Goal: Task Accomplishment & Management: Complete application form

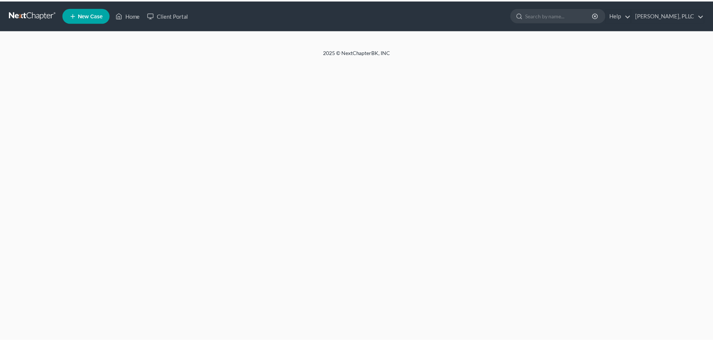
scroll to position [124, 0]
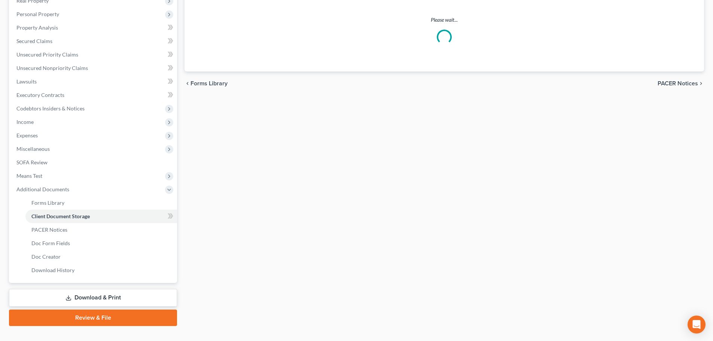
select select "6"
select select "0"
select select "3"
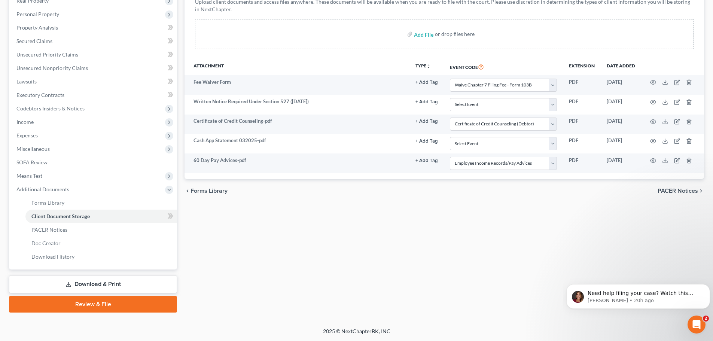
scroll to position [0, 0]
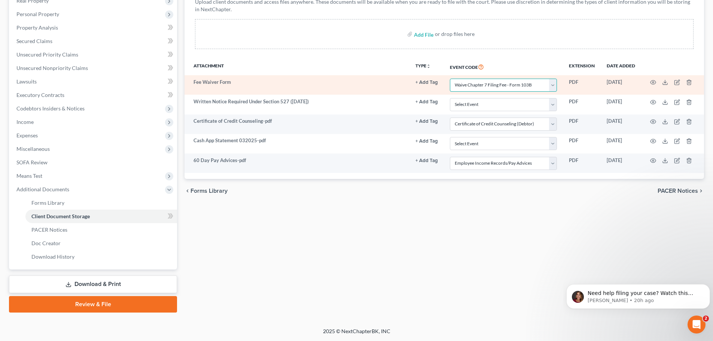
click at [552, 85] on select "Select Event Certificate of Credit Counseling (Debtor) Certificate of Credit Co…" at bounding box center [503, 85] width 107 height 13
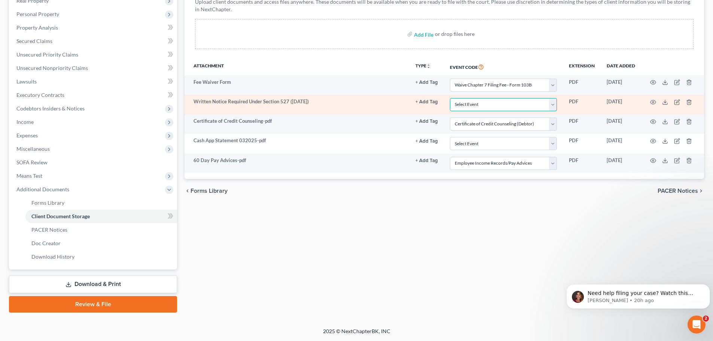
click at [553, 103] on select "Select Event Certificate of Credit Counseling (Debtor) Certificate of Credit Co…" at bounding box center [503, 104] width 107 height 13
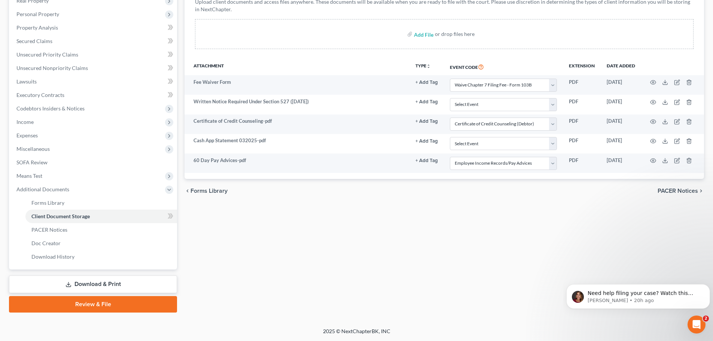
click at [475, 252] on div "Forms Library Client Document Storage PACER Notices Doc Creator Download Histor…" at bounding box center [444, 130] width 527 height 365
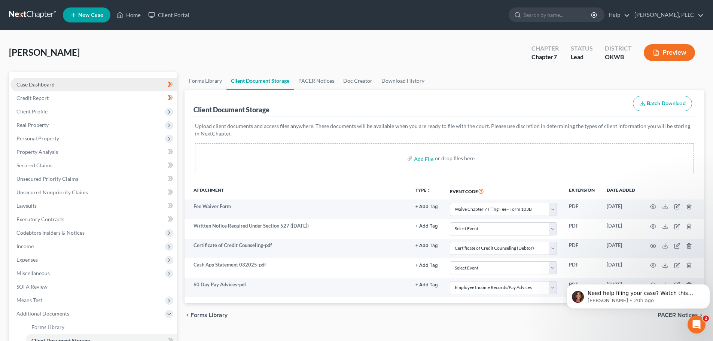
click at [29, 83] on span "Case Dashboard" at bounding box center [35, 84] width 38 height 6
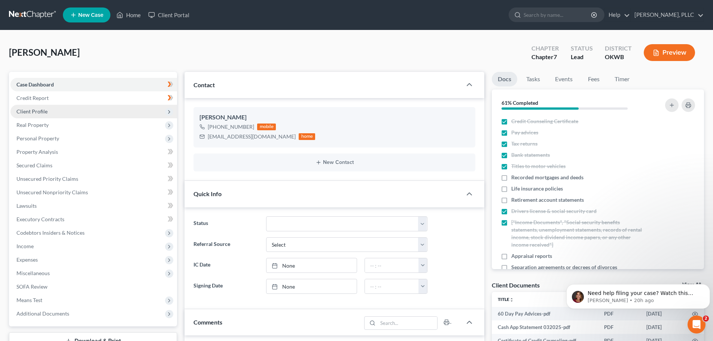
click at [31, 111] on span "Client Profile" at bounding box center [31, 111] width 31 height 6
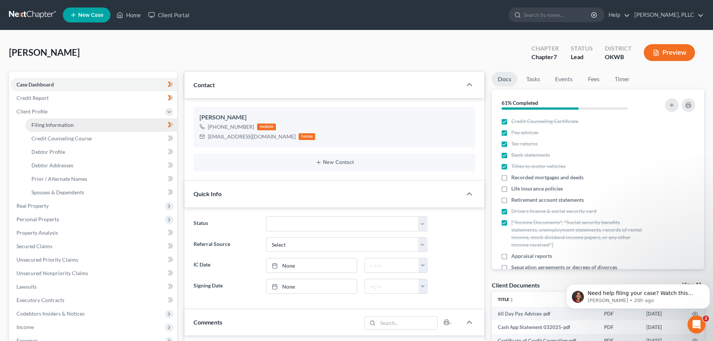
click at [46, 123] on span "Filing Information" at bounding box center [52, 125] width 42 height 6
select select "1"
select select "0"
select select "37"
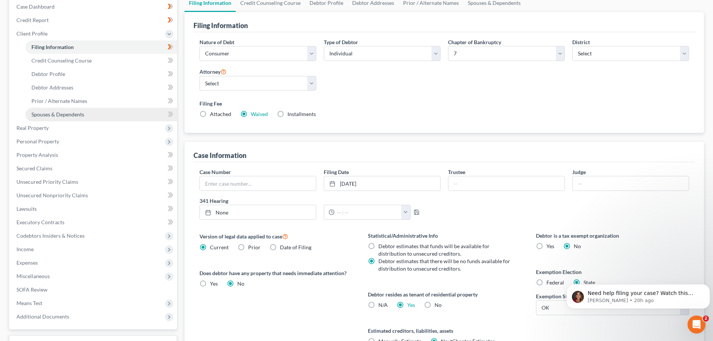
scroll to position [77, 0]
click at [54, 61] on span "Credit Counseling Course" at bounding box center [61, 61] width 60 height 6
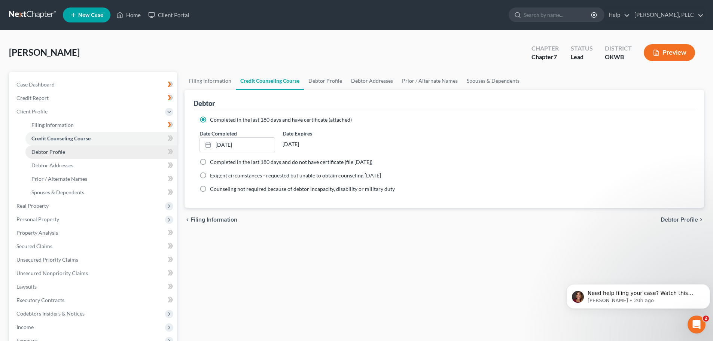
click at [46, 150] on span "Debtor Profile" at bounding box center [48, 152] width 34 height 6
select select "0"
select select "1"
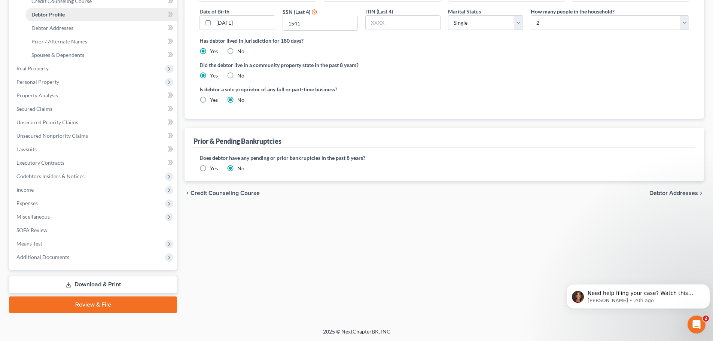
scroll to position [138, 0]
click at [51, 26] on span "Debtor Addresses" at bounding box center [52, 27] width 42 height 6
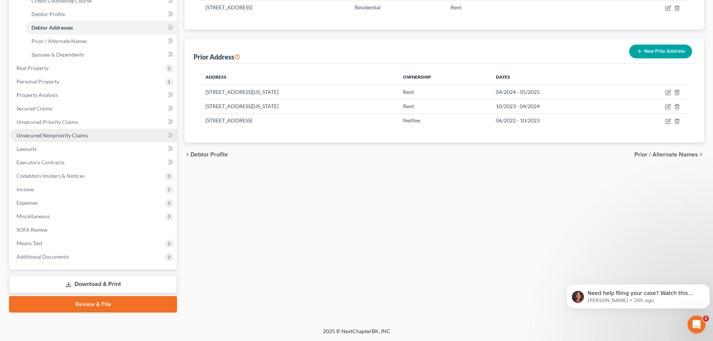
scroll to position [63, 0]
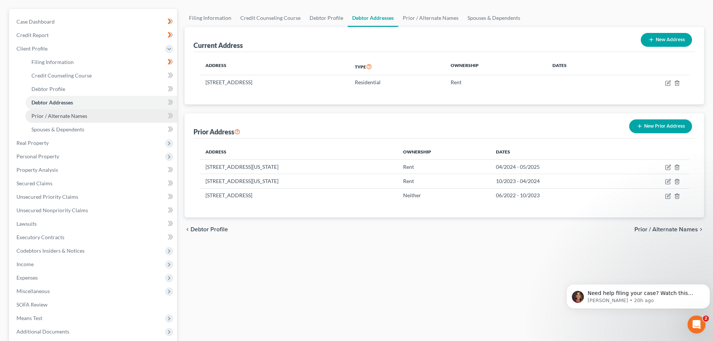
click at [49, 116] on span "Prior / Alternate Names" at bounding box center [59, 116] width 56 height 6
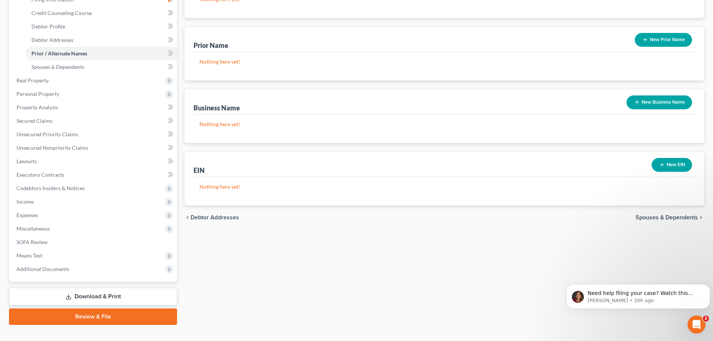
scroll to position [138, 0]
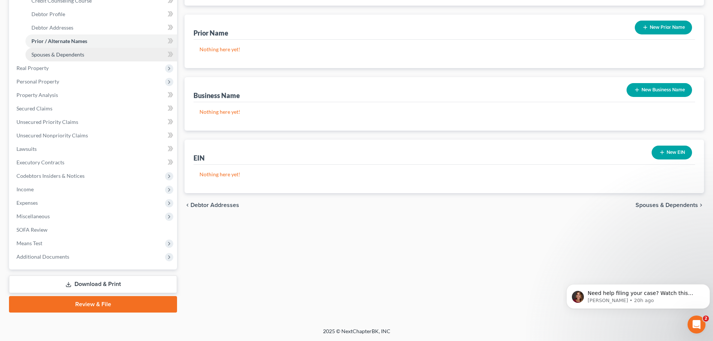
click at [59, 53] on span "Spouses & Dependents" at bounding box center [57, 54] width 53 height 6
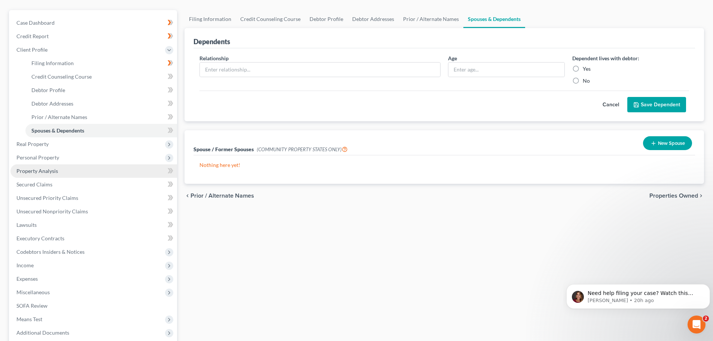
scroll to position [75, 0]
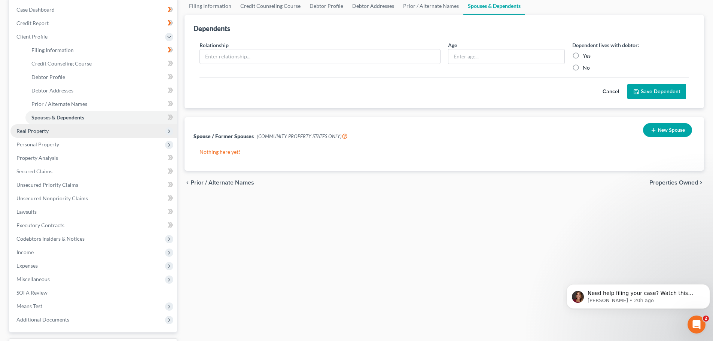
click at [35, 131] on span "Real Property" at bounding box center [32, 131] width 32 height 6
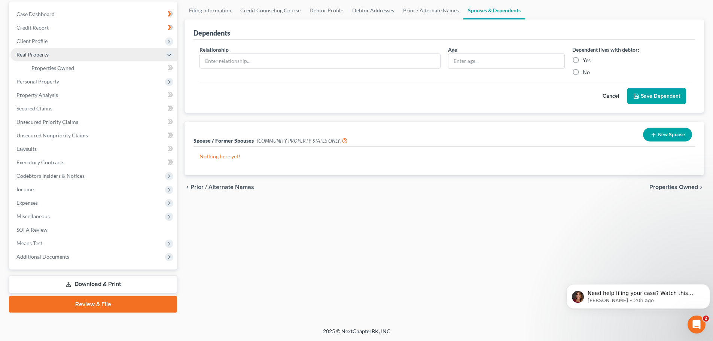
scroll to position [70, 0]
click at [47, 68] on span "Properties Owned" at bounding box center [52, 68] width 43 height 6
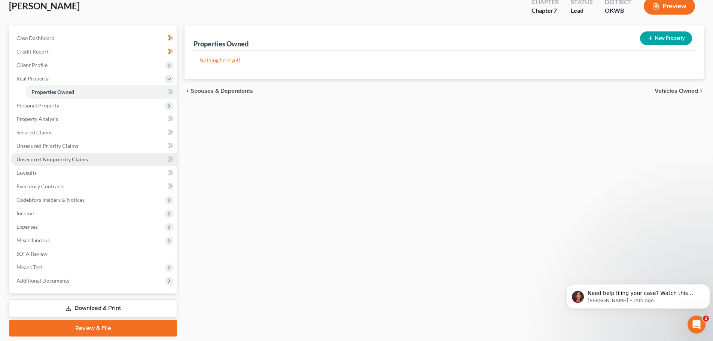
scroll to position [33, 0]
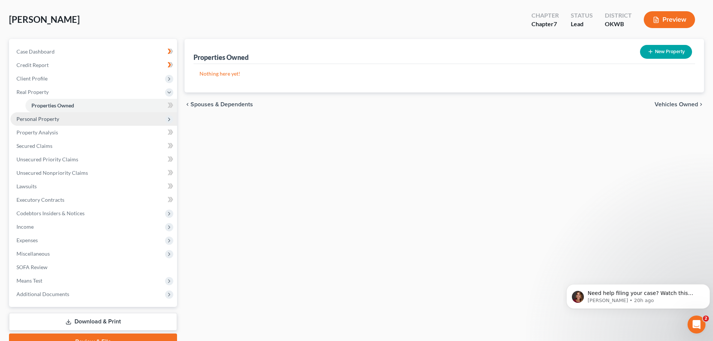
click at [39, 119] on span "Personal Property" at bounding box center [37, 119] width 43 height 6
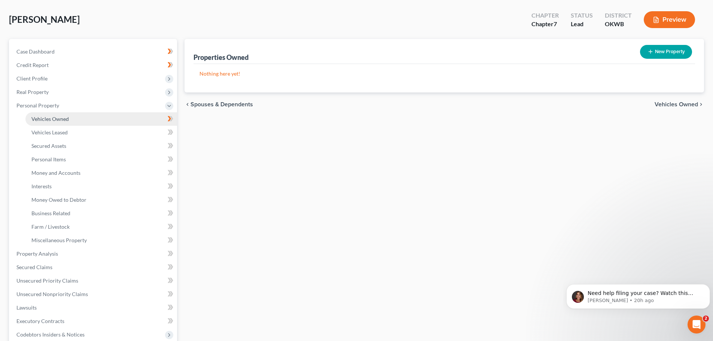
click at [49, 116] on span "Vehicles Owned" at bounding box center [49, 119] width 37 height 6
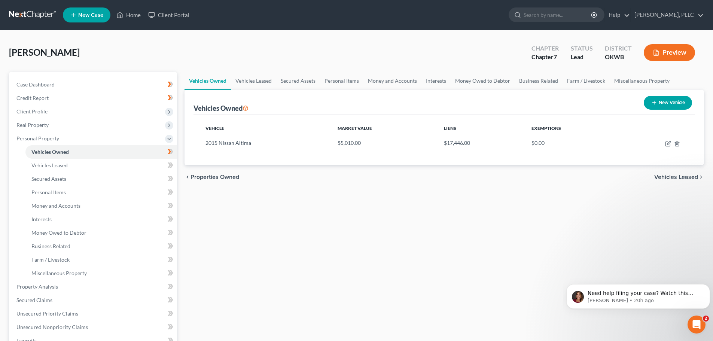
click at [672, 177] on span "Vehicles Leased" at bounding box center [676, 177] width 44 height 6
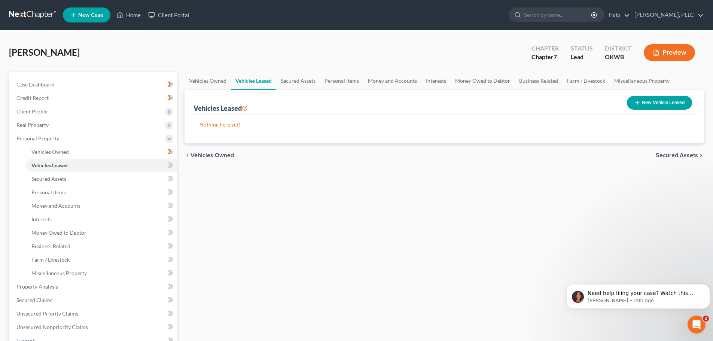
click at [210, 151] on div "chevron_left Vehicles Owned Secured Assets chevron_right" at bounding box center [443, 155] width 519 height 24
click at [212, 153] on span "Vehicles Owned" at bounding box center [211, 155] width 43 height 6
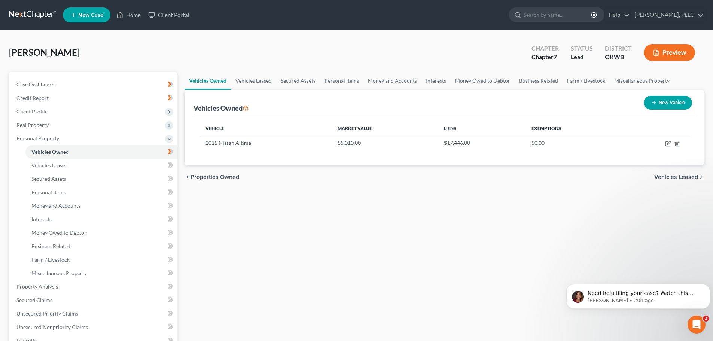
click at [674, 177] on span "Vehicles Leased" at bounding box center [676, 177] width 44 height 6
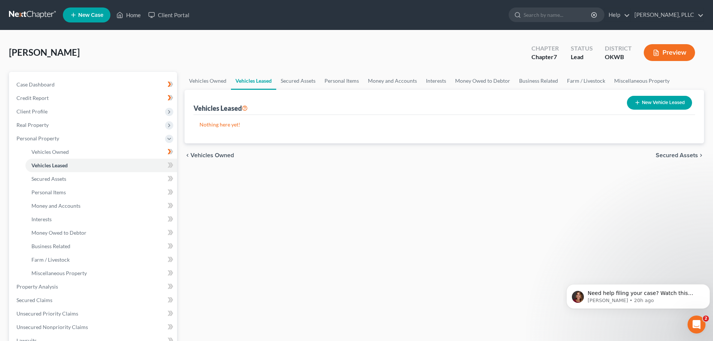
click at [669, 154] on span "Secured Assets" at bounding box center [676, 155] width 42 height 6
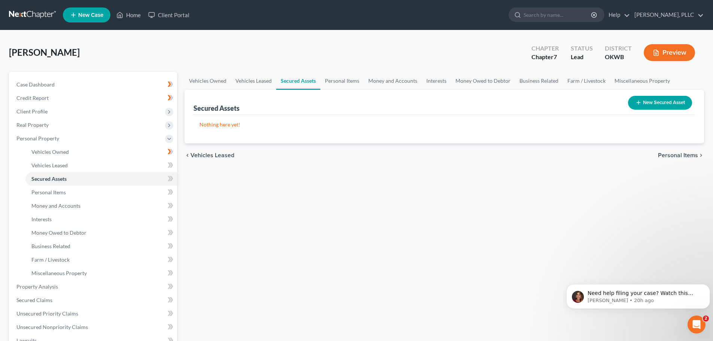
click at [673, 154] on span "Personal Items" at bounding box center [678, 155] width 40 height 6
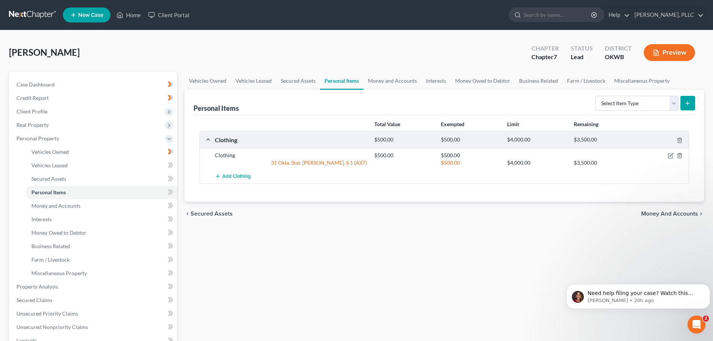
click at [665, 212] on span "Money and Accounts" at bounding box center [669, 214] width 57 height 6
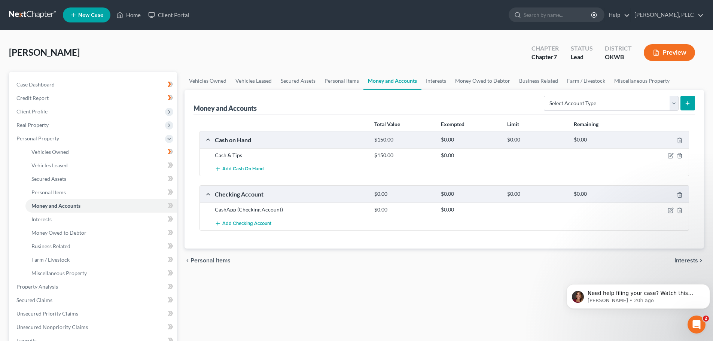
click at [682, 259] on span "Interests" at bounding box center [686, 260] width 24 height 6
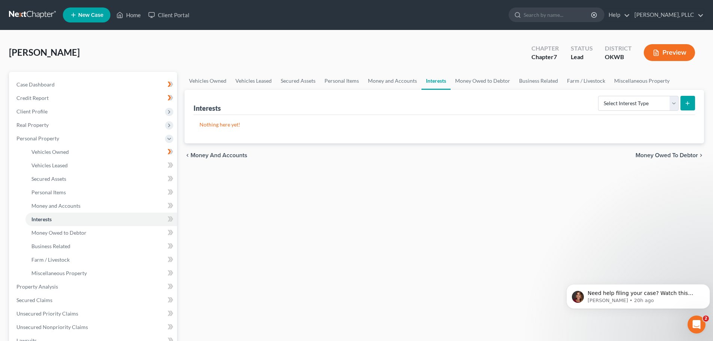
click at [670, 155] on span "Money Owed to Debtor" at bounding box center [666, 155] width 62 height 6
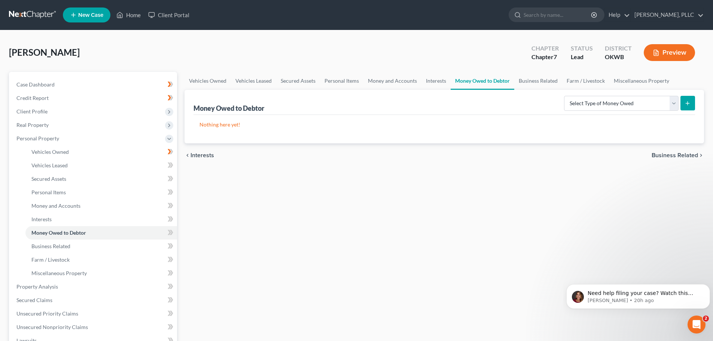
click at [667, 154] on span "Business Related" at bounding box center [674, 155] width 46 height 6
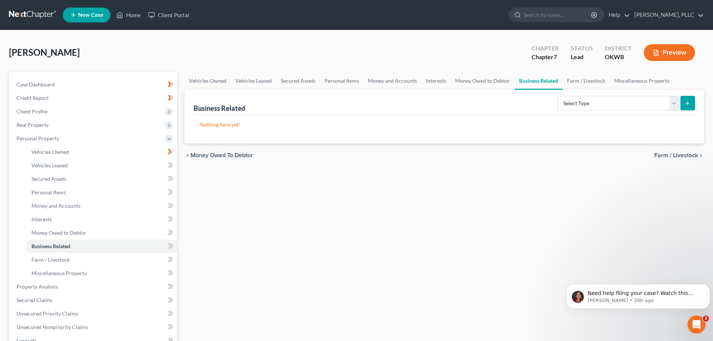
click at [667, 154] on span "Farm / Livestock" at bounding box center [676, 155] width 44 height 6
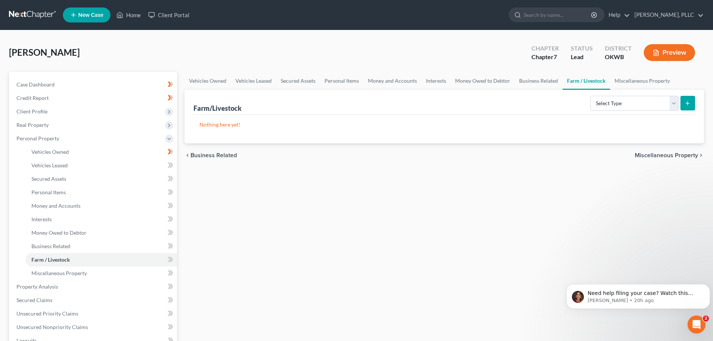
click at [667, 154] on span "Miscellaneous Property" at bounding box center [666, 155] width 63 height 6
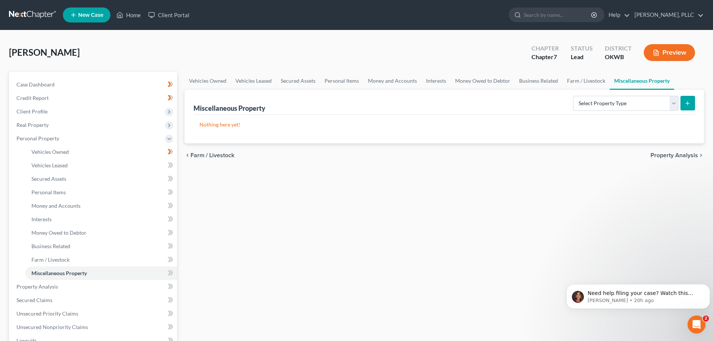
click at [664, 153] on span "Property Analysis" at bounding box center [674, 155] width 48 height 6
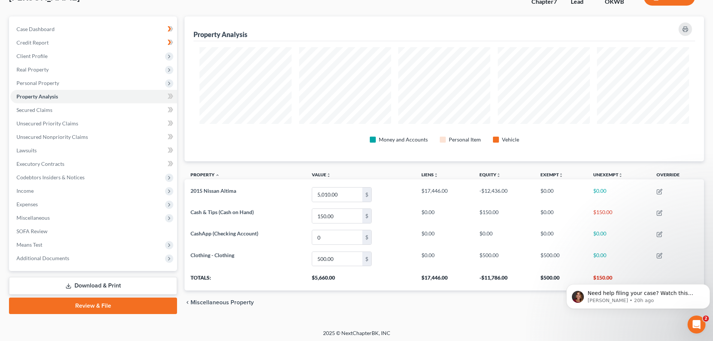
scroll to position [57, 0]
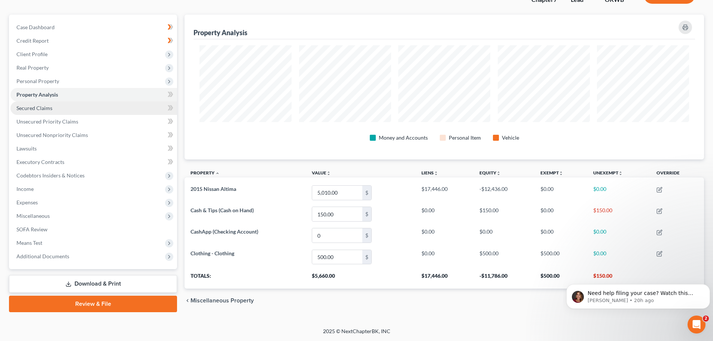
click at [39, 107] on span "Secured Claims" at bounding box center [34, 108] width 36 height 6
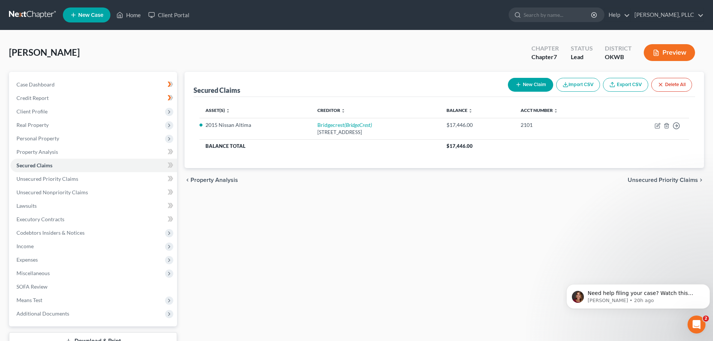
click at [651, 179] on span "Unsecured Priority Claims" at bounding box center [662, 180] width 70 height 6
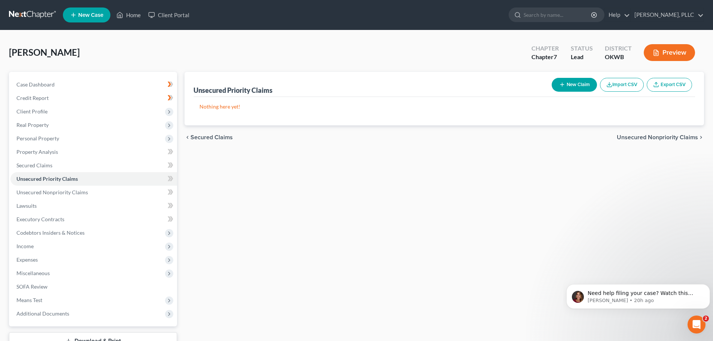
click at [639, 135] on span "Unsecured Nonpriority Claims" at bounding box center [657, 137] width 81 height 6
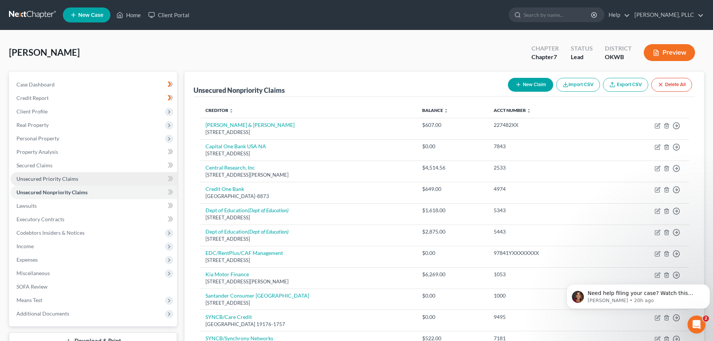
click at [33, 177] on span "Unsecured Priority Claims" at bounding box center [47, 178] width 62 height 6
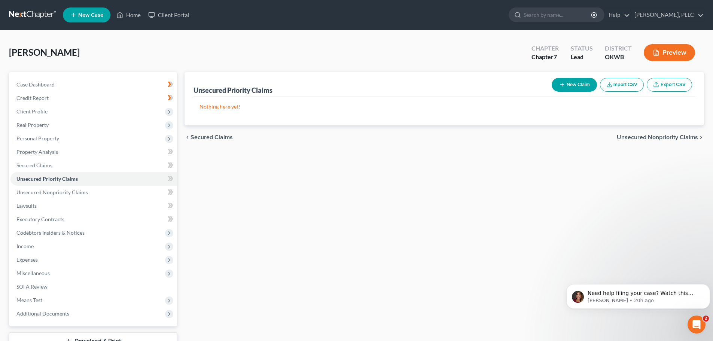
click at [572, 85] on button "New Claim" at bounding box center [573, 85] width 45 height 14
select select "0"
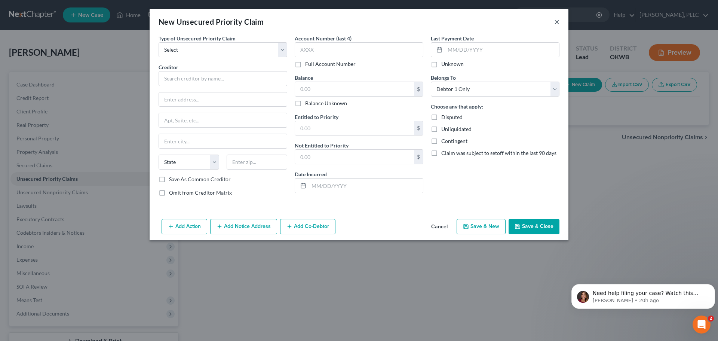
click at [556, 22] on button "×" at bounding box center [556, 21] width 5 height 9
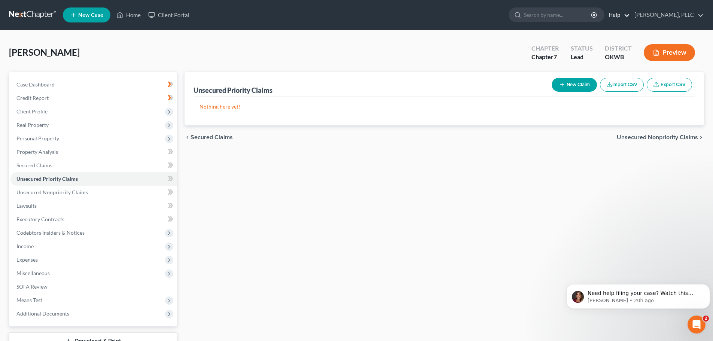
click at [630, 14] on link "Help" at bounding box center [617, 14] width 25 height 13
click at [637, 135] on span "Unsecured Nonpriority Claims" at bounding box center [657, 137] width 81 height 6
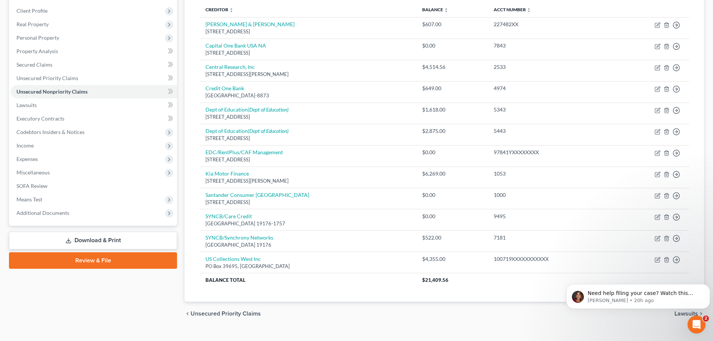
scroll to position [76, 0]
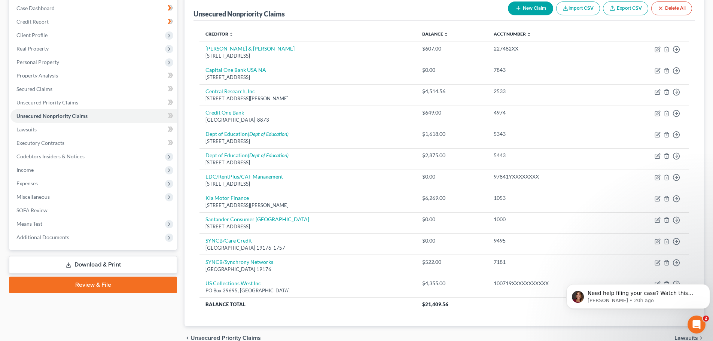
click at [681, 337] on span "Lawsuits" at bounding box center [686, 338] width 24 height 6
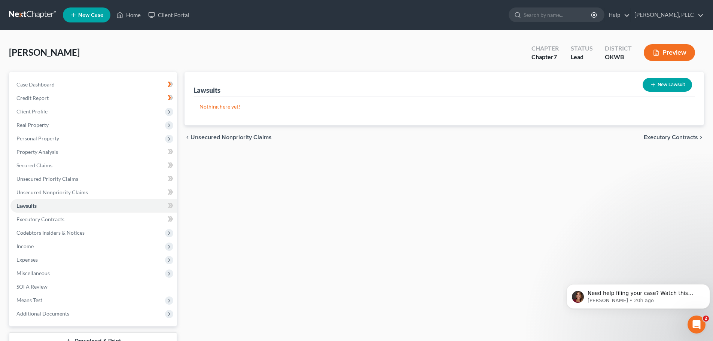
click at [654, 136] on span "Executory Contracts" at bounding box center [671, 137] width 54 height 6
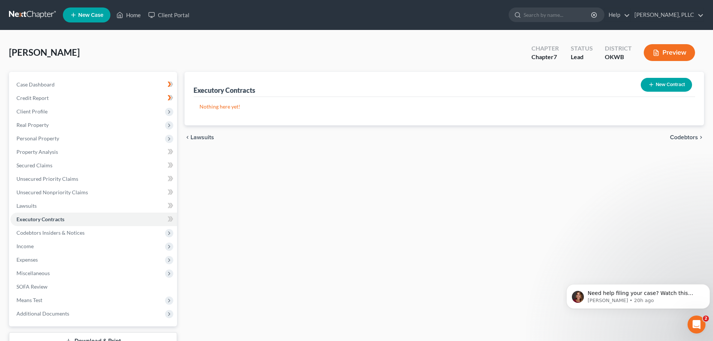
click at [679, 137] on span "Codebtors" at bounding box center [684, 137] width 28 height 6
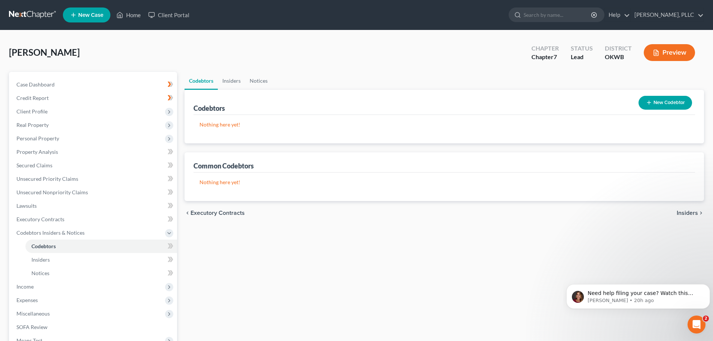
click at [683, 212] on span "Insiders" at bounding box center [686, 213] width 21 height 6
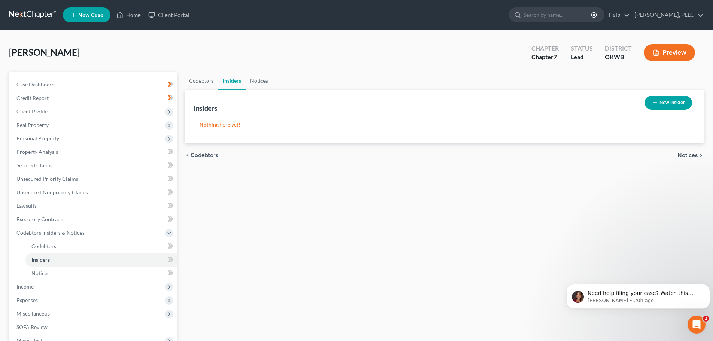
click at [682, 154] on span "Notices" at bounding box center [687, 155] width 21 height 6
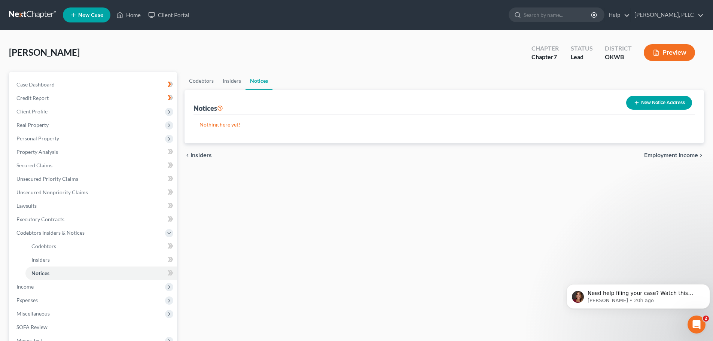
click at [656, 154] on span "Employment Income" at bounding box center [671, 155] width 54 height 6
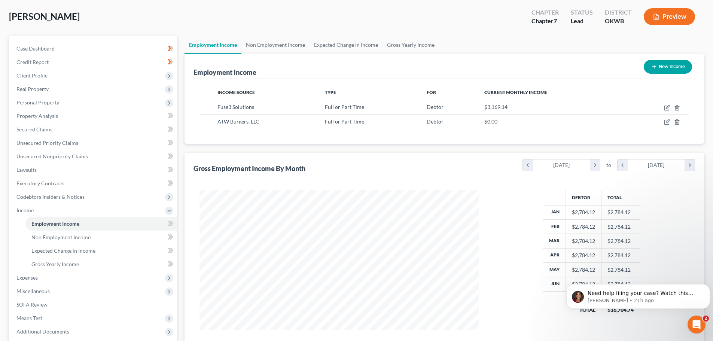
scroll to position [73, 0]
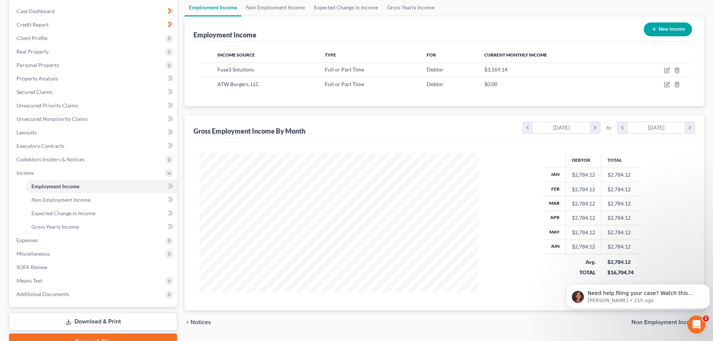
click at [647, 321] on span "Non Employment Income" at bounding box center [664, 322] width 67 height 6
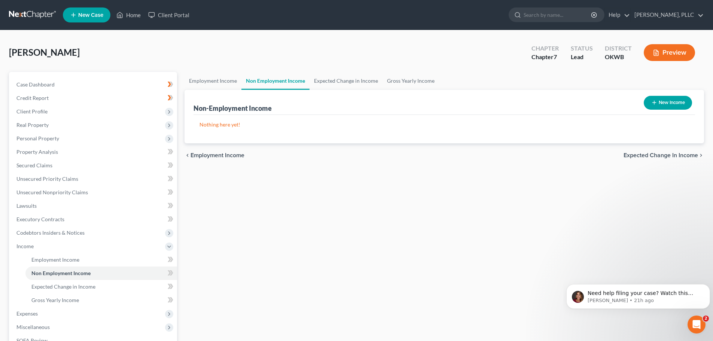
click at [648, 154] on span "Expected Change in Income" at bounding box center [660, 155] width 74 height 6
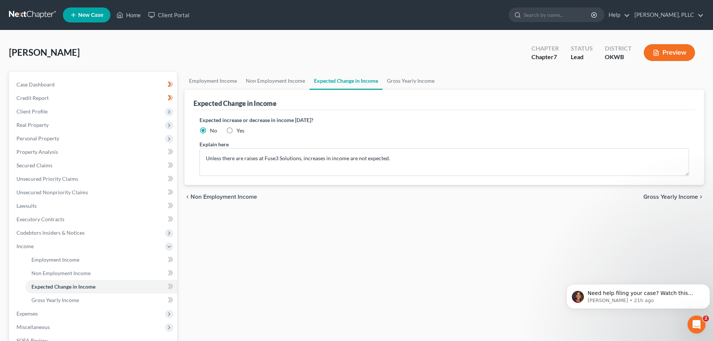
click at [658, 195] on span "Gross Yearly Income" at bounding box center [670, 197] width 55 height 6
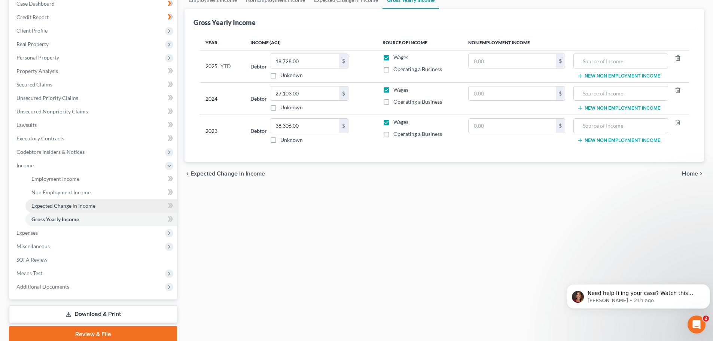
scroll to position [111, 0]
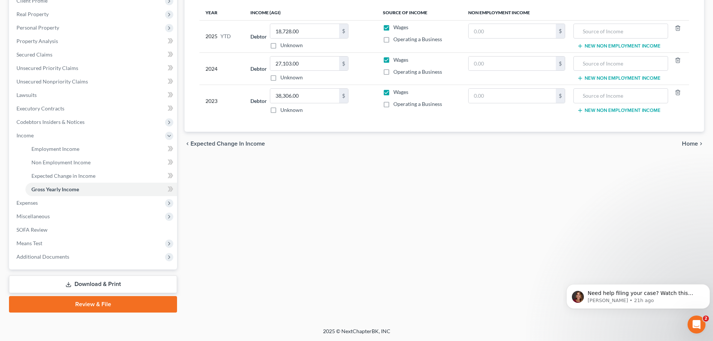
click at [685, 143] on span "Home" at bounding box center [690, 144] width 16 height 6
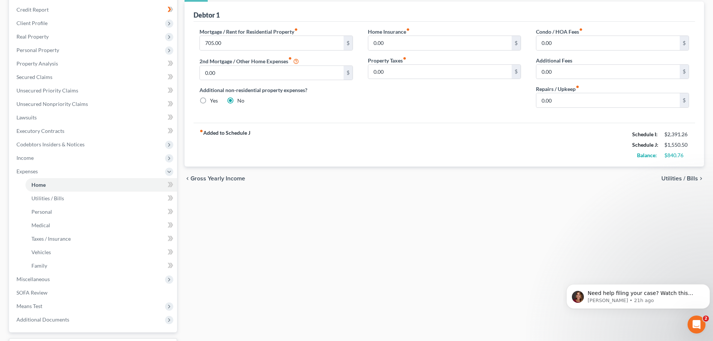
scroll to position [75, 0]
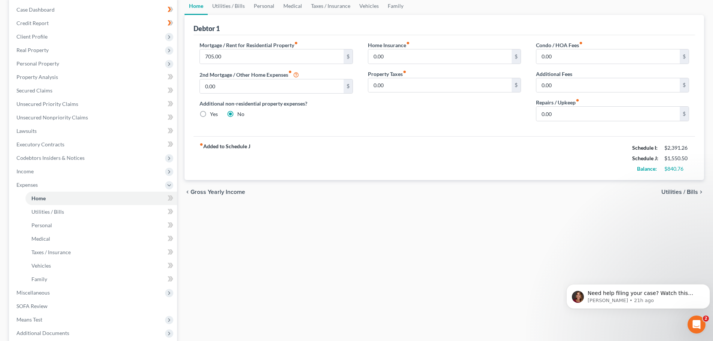
click at [680, 190] on span "Utilities / Bills" at bounding box center [679, 192] width 37 height 6
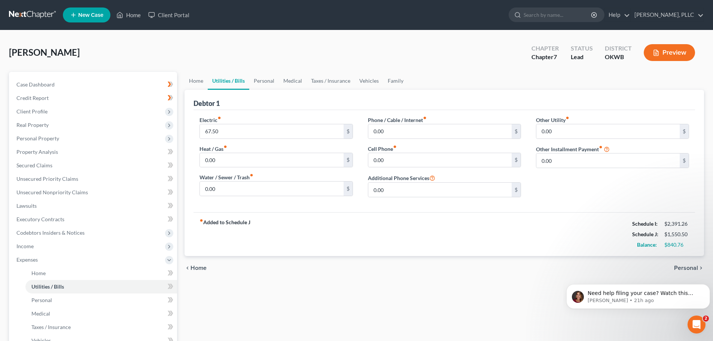
click at [685, 265] on span "Personal" at bounding box center [686, 268] width 24 height 6
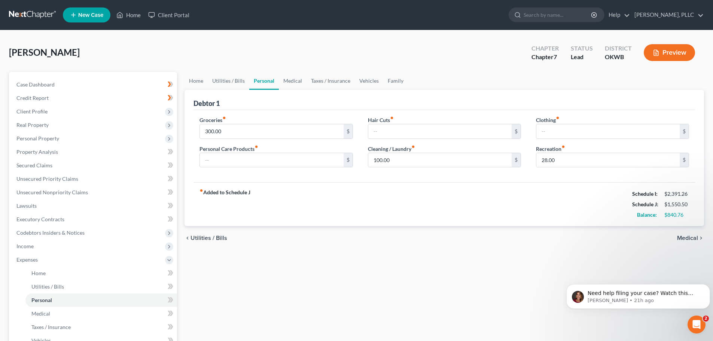
click at [685, 236] on span "Medical" at bounding box center [687, 238] width 21 height 6
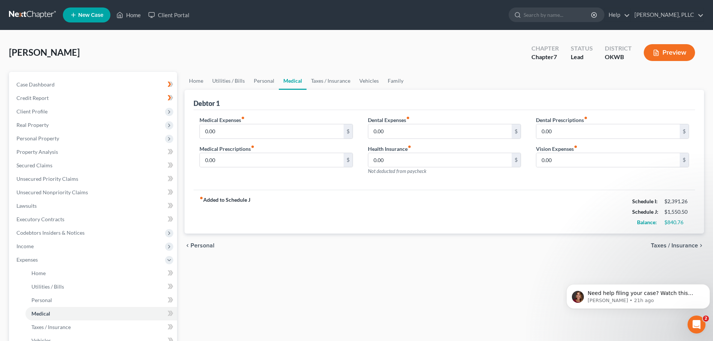
click at [681, 244] on span "Taxes / Insurance" at bounding box center [674, 245] width 47 height 6
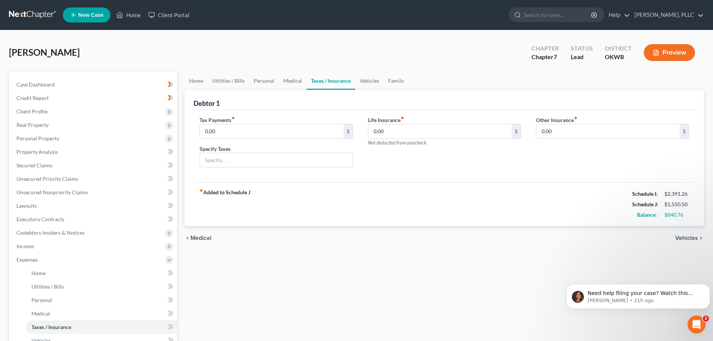
click at [684, 237] on span "Vehicles" at bounding box center [686, 238] width 23 height 6
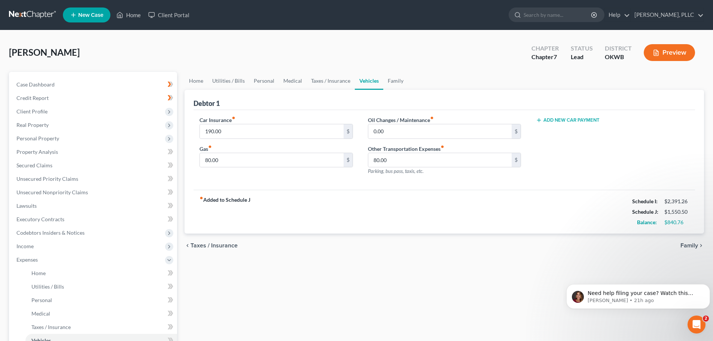
click at [688, 244] on span "Family" at bounding box center [689, 245] width 18 height 6
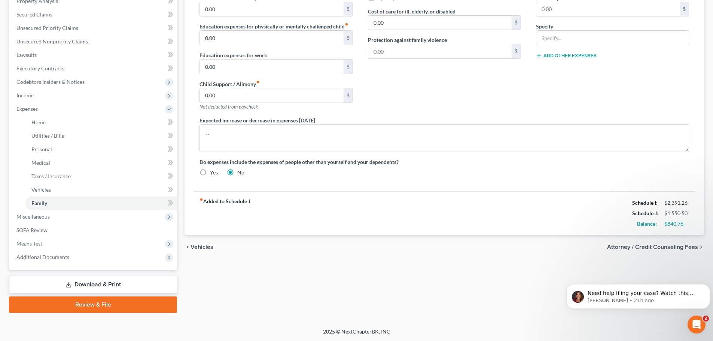
scroll to position [151, 0]
click at [646, 246] on span "Attorney / Credit Counseling Fees" at bounding box center [652, 247] width 91 height 6
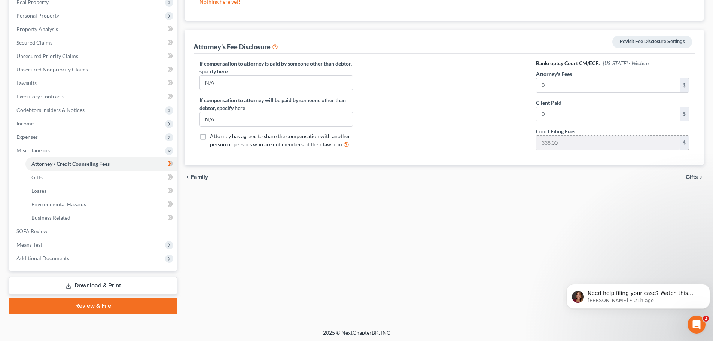
scroll to position [124, 0]
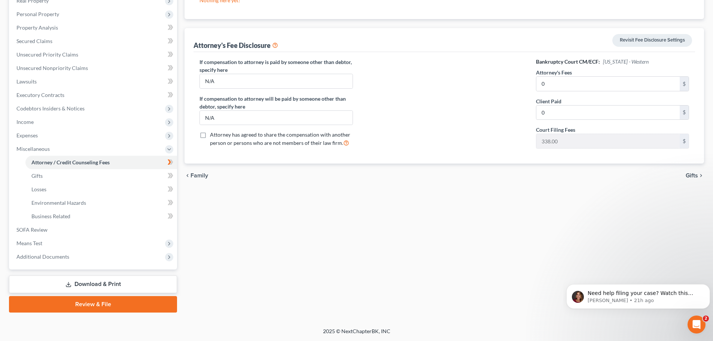
click at [689, 175] on span "Gifts" at bounding box center [691, 175] width 12 height 6
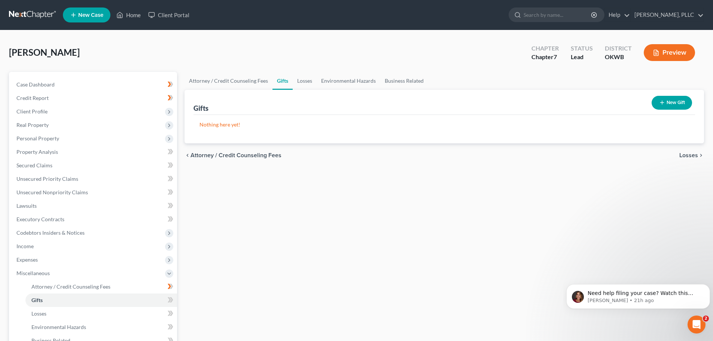
click at [684, 158] on span "Losses" at bounding box center [688, 155] width 19 height 6
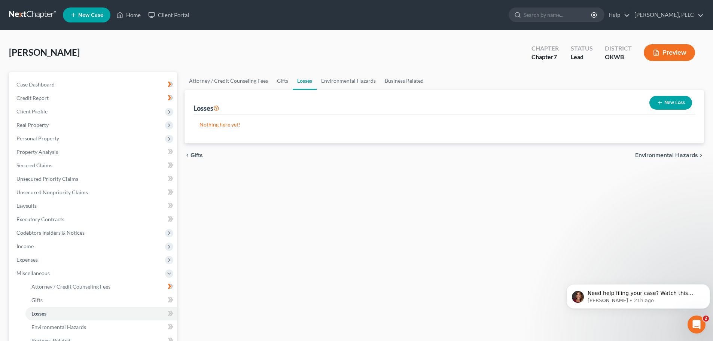
click at [668, 154] on span "Environmental Hazards" at bounding box center [666, 155] width 63 height 6
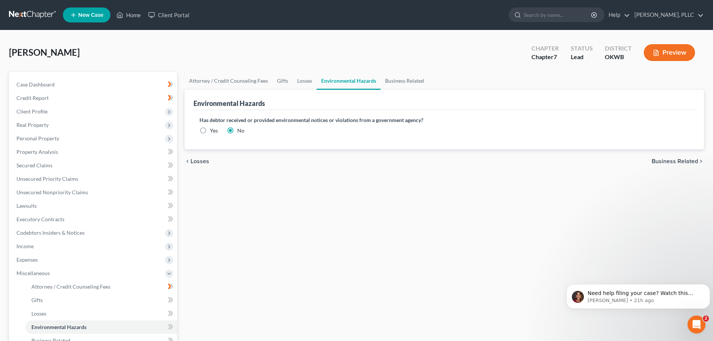
click at [659, 160] on span "Business Related" at bounding box center [674, 161] width 46 height 6
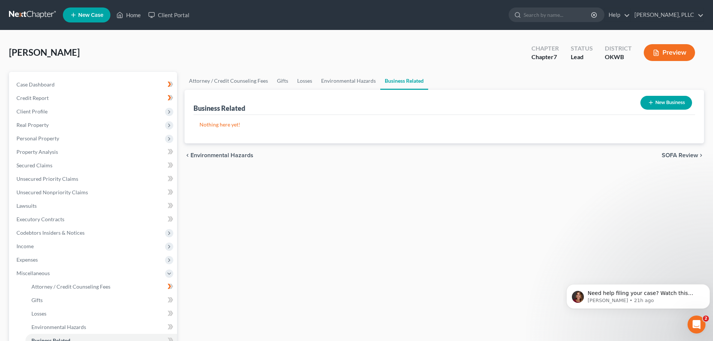
click at [672, 154] on span "SOFA Review" at bounding box center [679, 155] width 36 height 6
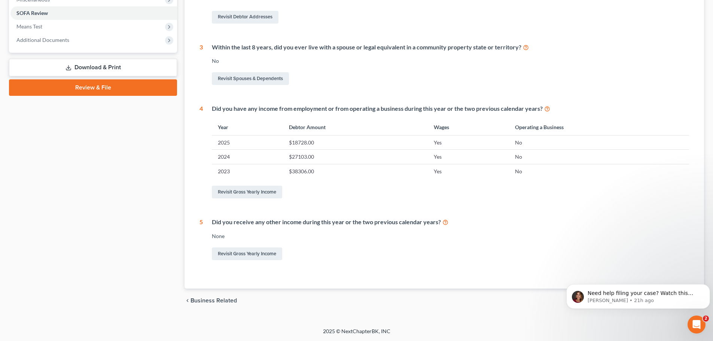
scroll to position [236, 0]
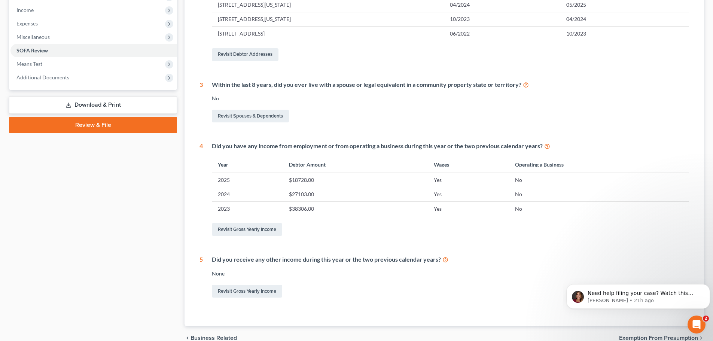
click at [650, 336] on span "Exemption from Presumption" at bounding box center [658, 338] width 79 height 6
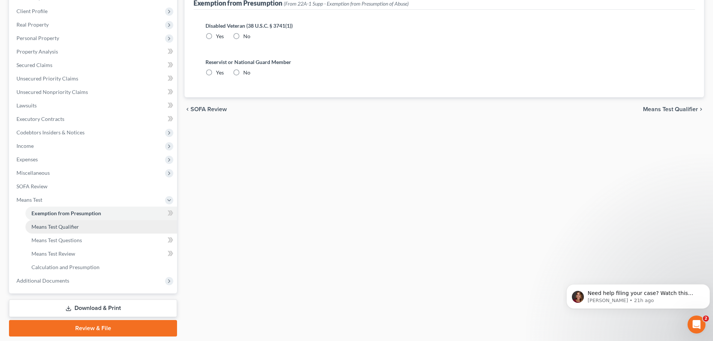
scroll to position [87, 0]
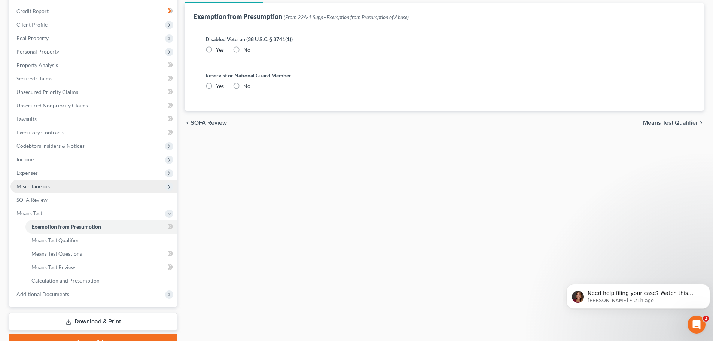
click at [42, 186] on span "Miscellaneous" at bounding box center [32, 186] width 33 height 6
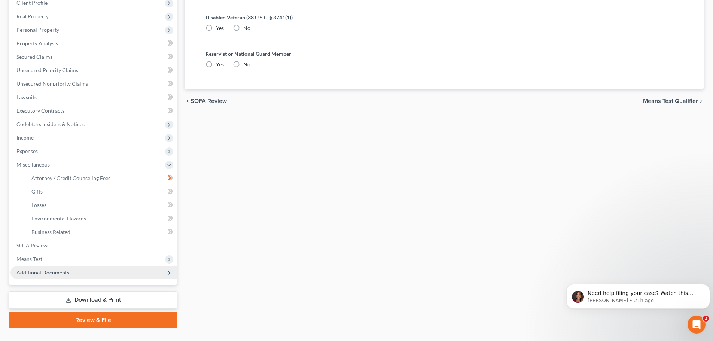
scroll to position [124, 0]
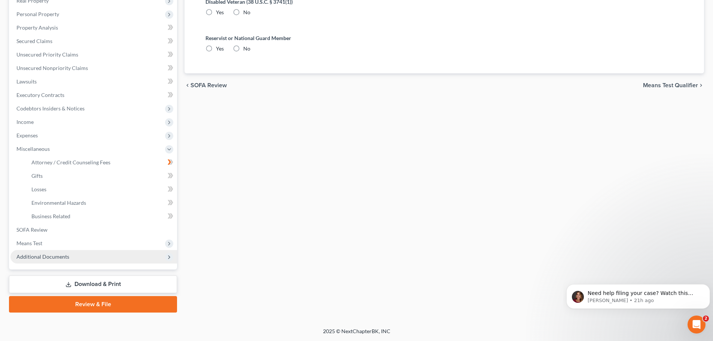
click at [44, 255] on span "Additional Documents" at bounding box center [42, 256] width 53 height 6
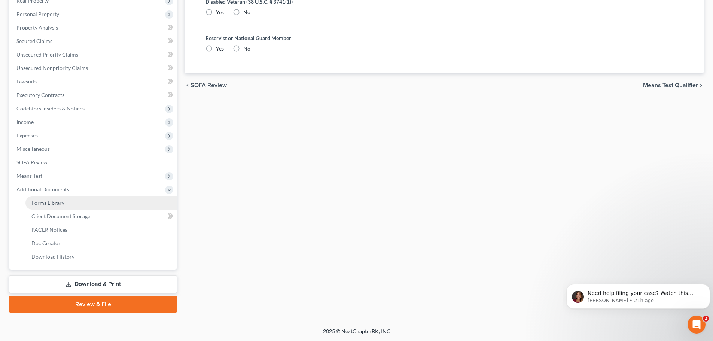
click at [52, 202] on span "Forms Library" at bounding box center [47, 202] width 33 height 6
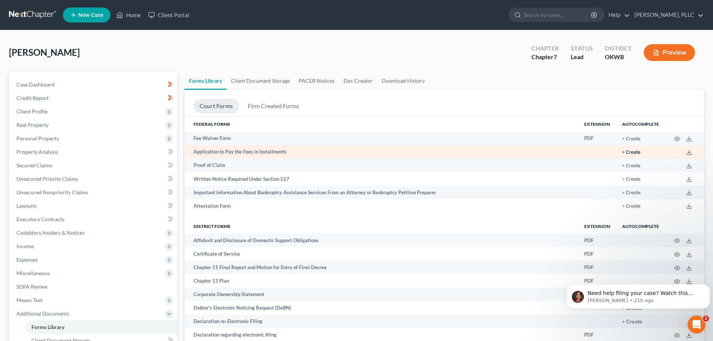
click at [632, 151] on button "+ Create" at bounding box center [631, 152] width 18 height 5
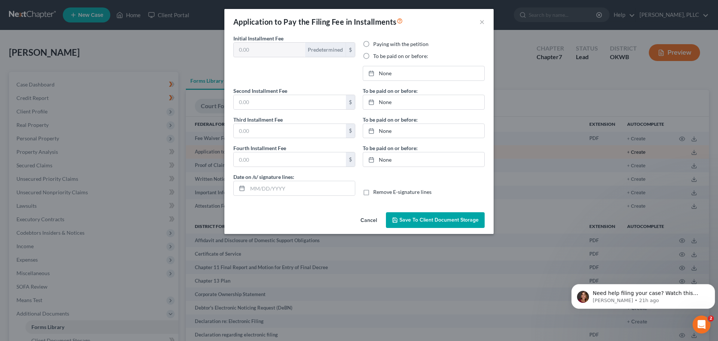
type input "85.00"
radio input "true"
type input "0.00"
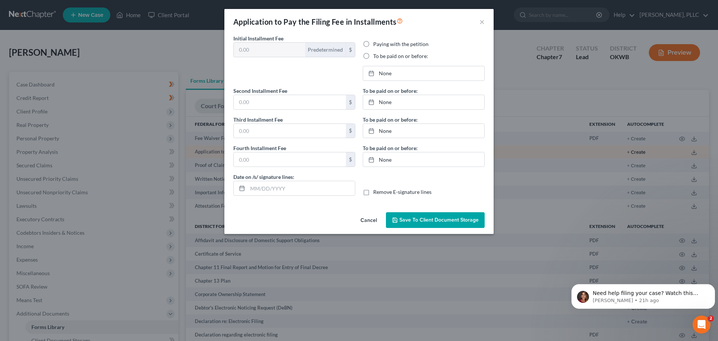
type input "[DATE]"
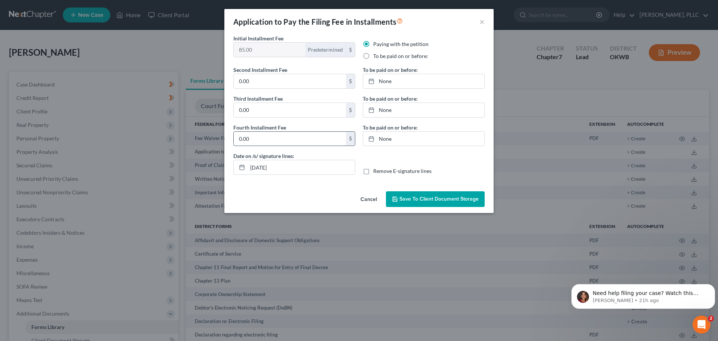
drag, startPoint x: 239, startPoint y: 139, endPoint x: 242, endPoint y: 142, distance: 4.8
click at [239, 139] on input "0.00" at bounding box center [290, 139] width 112 height 14
type input "83.00"
click at [237, 113] on input "0.00" at bounding box center [290, 110] width 112 height 14
type input "85.00"
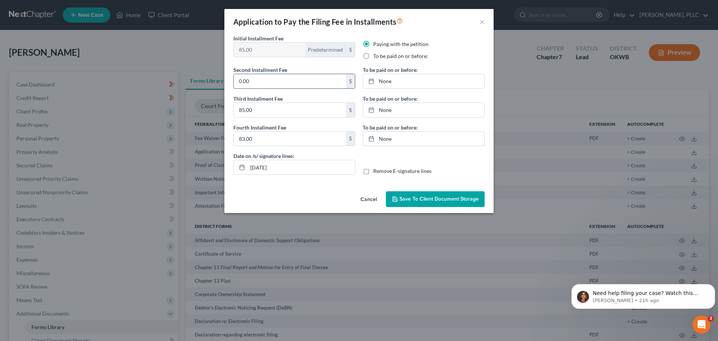
click at [244, 87] on input "0.00" at bounding box center [290, 81] width 112 height 14
type input "85.00"
click at [373, 55] on label "To be paid on or before:" at bounding box center [400, 55] width 55 height 7
click at [376, 55] on input "To be paid on or before:" at bounding box center [378, 54] width 5 height 5
radio input "true"
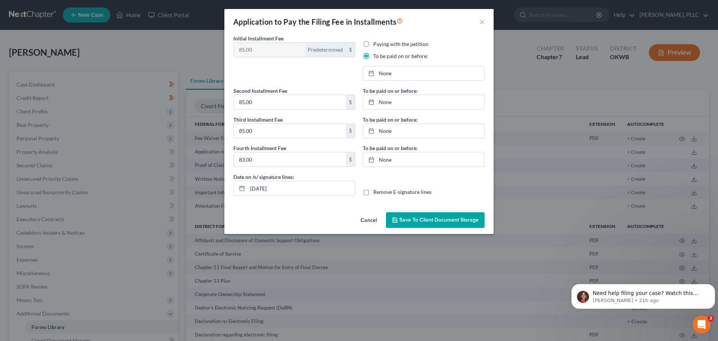
drag, startPoint x: 430, startPoint y: 2, endPoint x: 415, endPoint y: 326, distance: 324.3
type input "[DATE]"
drag, startPoint x: 415, startPoint y: 326, endPoint x: 383, endPoint y: 161, distance: 168.0
click at [383, 161] on link "[DATE]" at bounding box center [423, 159] width 121 height 14
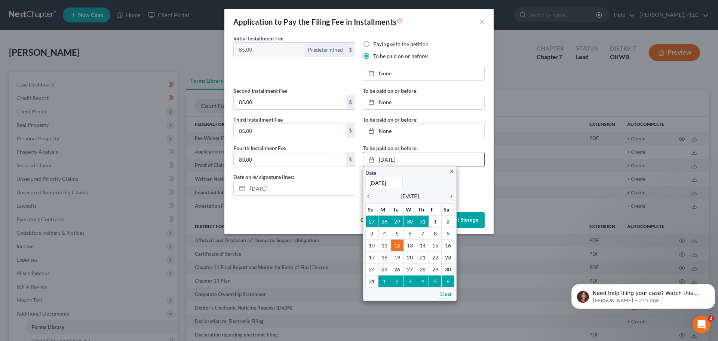
click at [450, 196] on icon "chevron_right" at bounding box center [450, 196] width 10 height 6
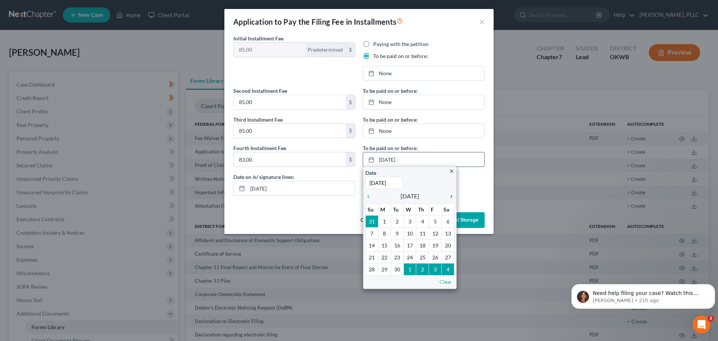
click at [450, 196] on icon "chevron_right" at bounding box center [450, 196] width 10 height 6
click at [368, 198] on icon "chevron_left" at bounding box center [371, 196] width 10 height 6
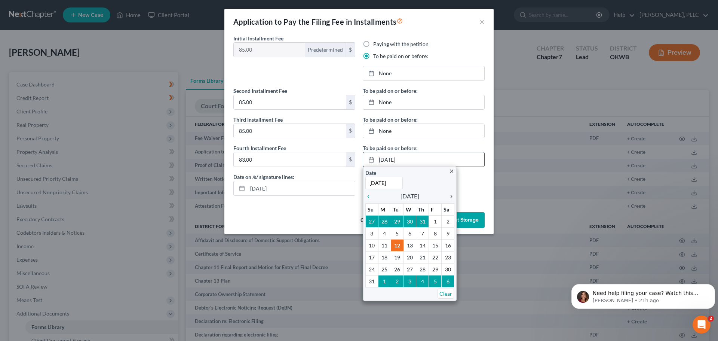
click at [452, 195] on icon "chevron_right" at bounding box center [450, 196] width 10 height 6
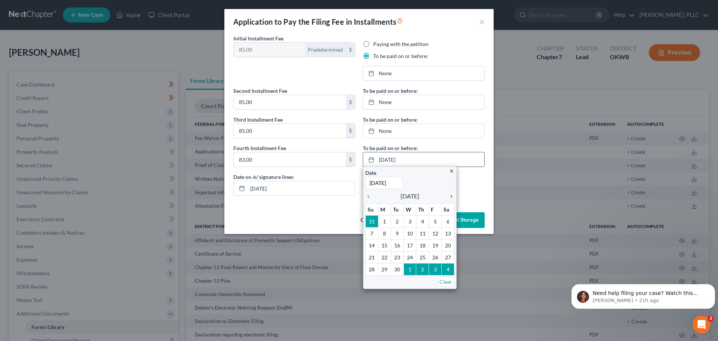
click at [451, 195] on icon "chevron_right" at bounding box center [450, 196] width 10 height 6
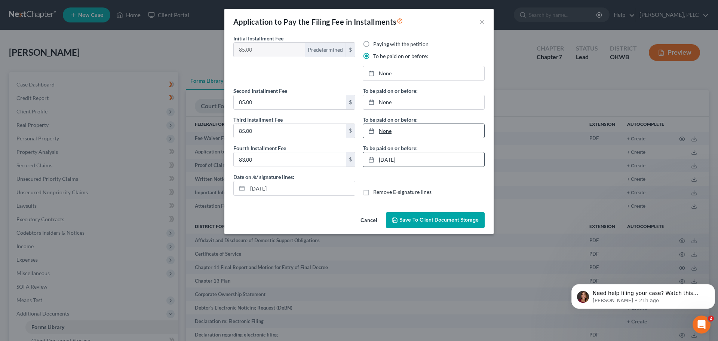
type input "[DATE]"
click at [397, 129] on link "None" at bounding box center [423, 131] width 121 height 14
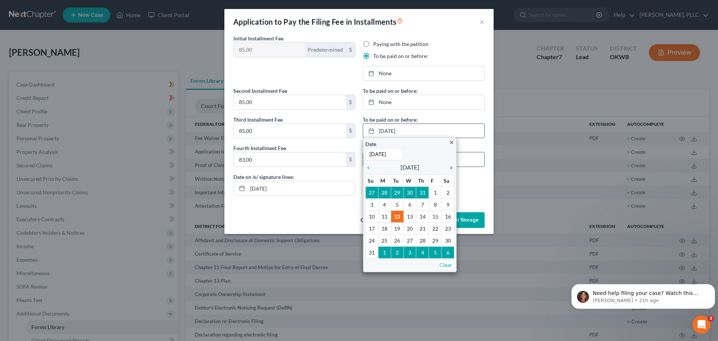
click at [452, 167] on icon "chevron_right" at bounding box center [450, 168] width 10 height 6
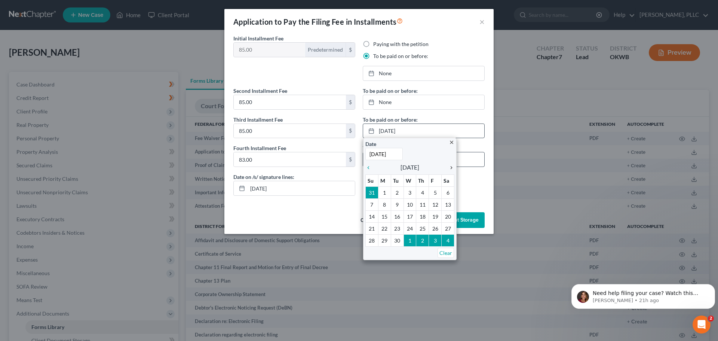
click at [452, 167] on icon "chevron_right" at bounding box center [450, 168] width 10 height 6
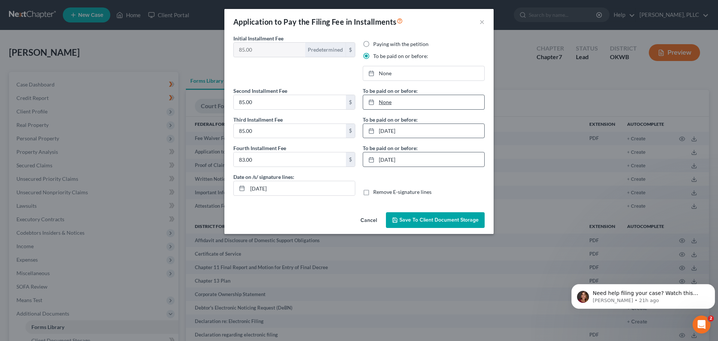
type input "[DATE]"
click at [398, 104] on link "[DATE]" at bounding box center [423, 102] width 121 height 14
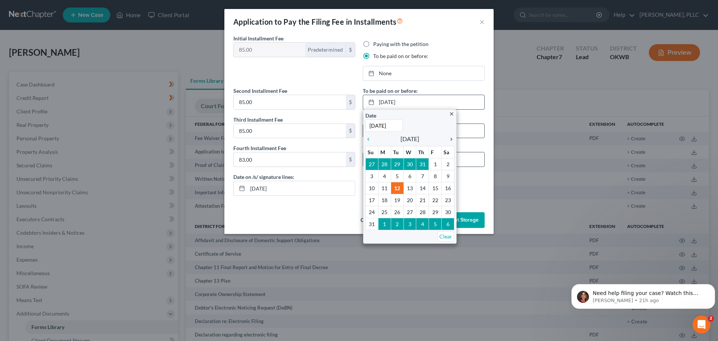
click at [453, 139] on icon "chevron_right" at bounding box center [450, 139] width 10 height 6
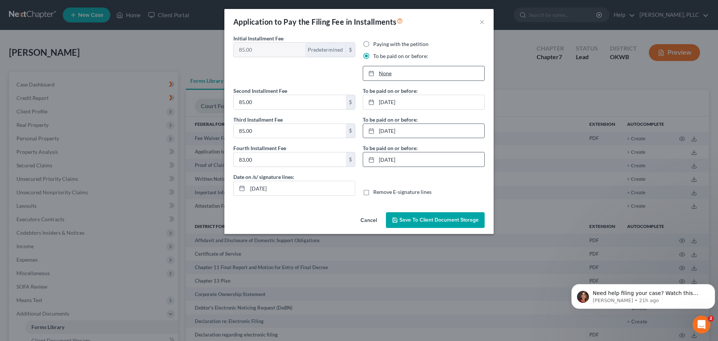
type input "[DATE]"
click at [384, 72] on link "None" at bounding box center [423, 73] width 121 height 14
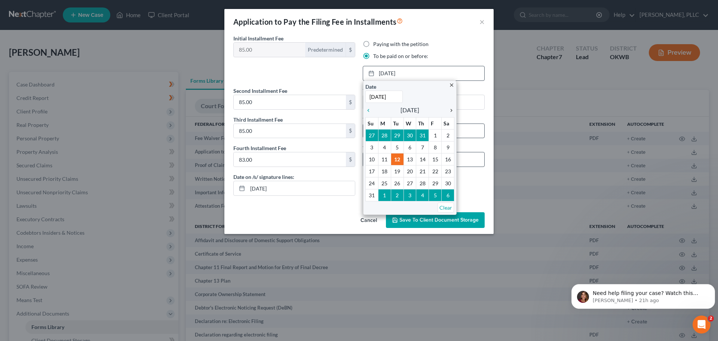
click at [450, 110] on icon "chevron_right" at bounding box center [450, 110] width 10 height 6
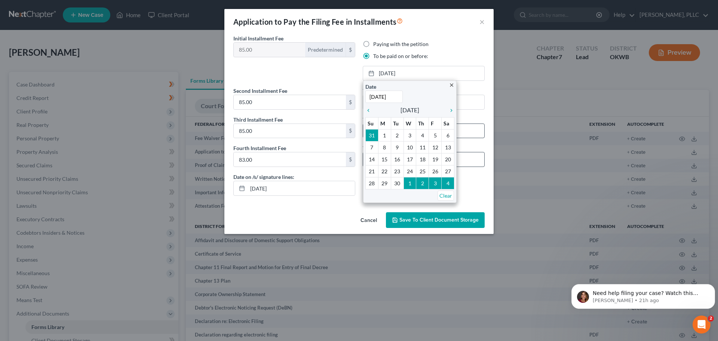
click at [445, 16] on div "Application to Pay the Filing Fee in Installments ×" at bounding box center [358, 21] width 269 height 25
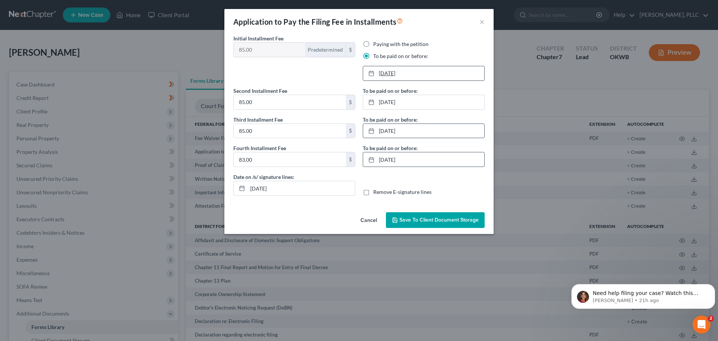
click at [413, 73] on link "[DATE]" at bounding box center [423, 73] width 121 height 14
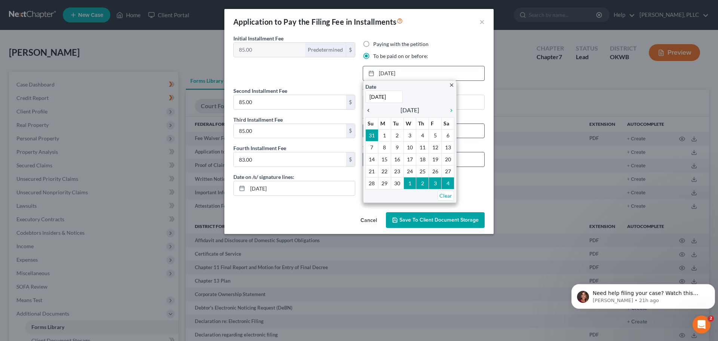
click at [369, 106] on div "chevron_left" at bounding box center [371, 109] width 10 height 7
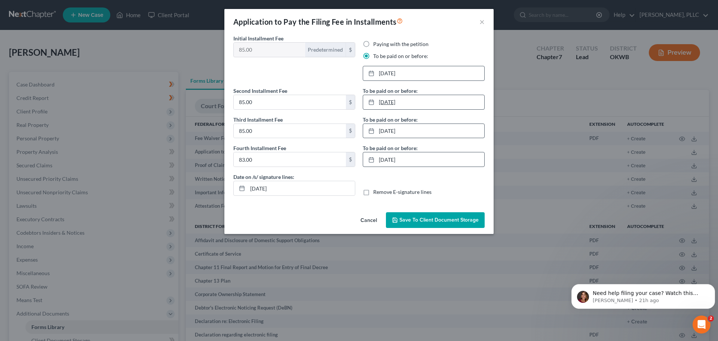
click at [408, 101] on link "[DATE]" at bounding box center [423, 102] width 121 height 14
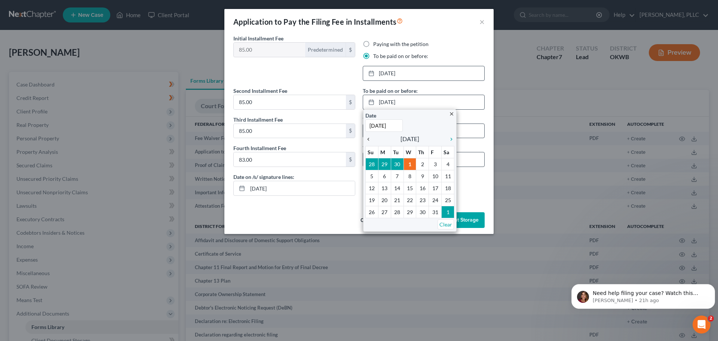
click at [370, 138] on icon "chevron_left" at bounding box center [371, 139] width 10 height 6
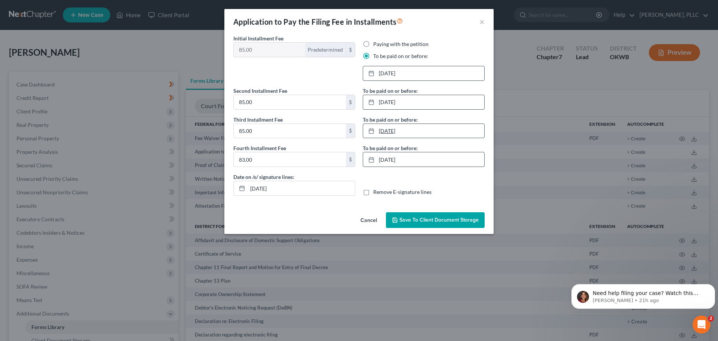
click at [419, 131] on link "[DATE]" at bounding box center [423, 131] width 121 height 14
click at [411, 71] on link "[DATE]" at bounding box center [423, 73] width 121 height 14
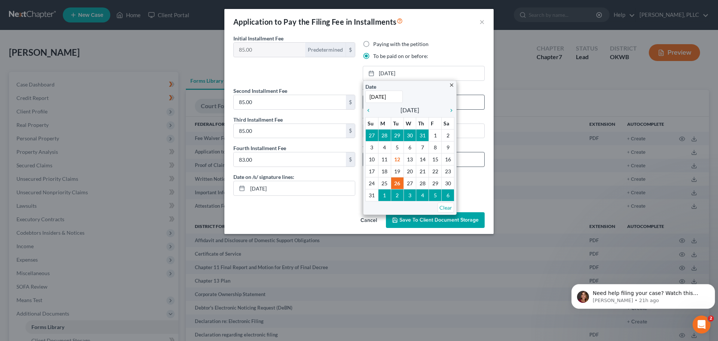
click at [466, 42] on div "Paying with the petition" at bounding box center [424, 43] width 122 height 7
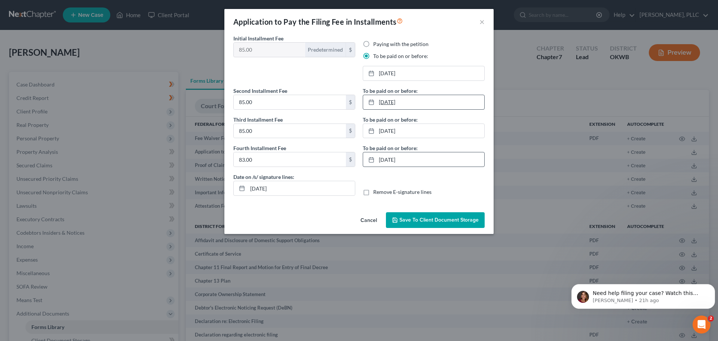
click at [415, 102] on link "[DATE]" at bounding box center [423, 102] width 121 height 14
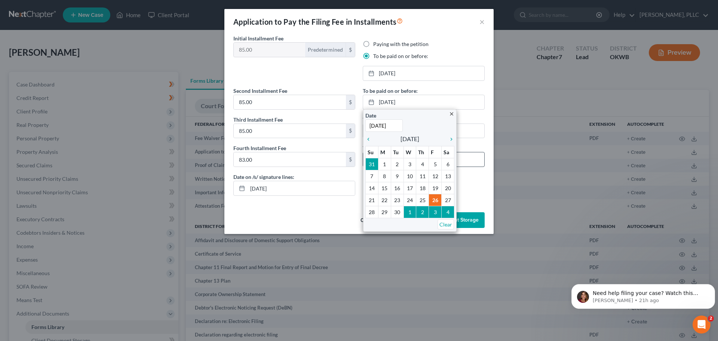
click at [443, 31] on div "Application to Pay the Filing Fee in Installments ×" at bounding box center [358, 21] width 269 height 25
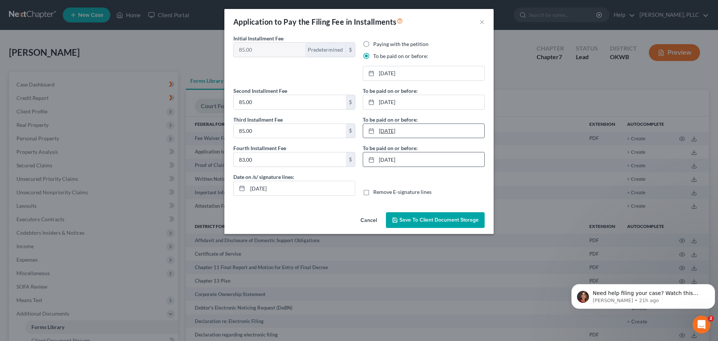
click at [420, 130] on link "[DATE]" at bounding box center [423, 131] width 121 height 14
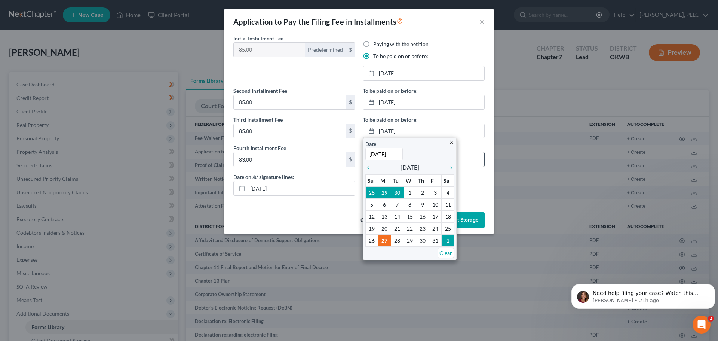
click at [451, 142] on icon "close" at bounding box center [452, 143] width 6 height 6
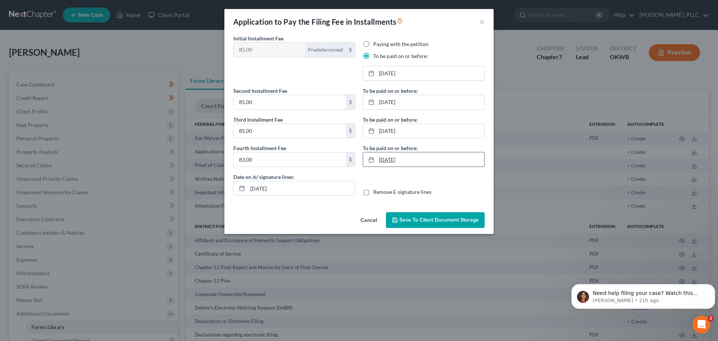
click at [422, 159] on link "[DATE]" at bounding box center [423, 159] width 121 height 14
click at [407, 219] on span "Save to Client Document Storage" at bounding box center [439, 220] width 79 height 6
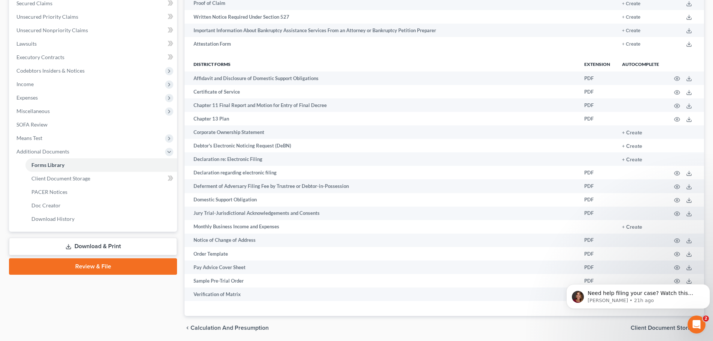
scroll to position [187, 0]
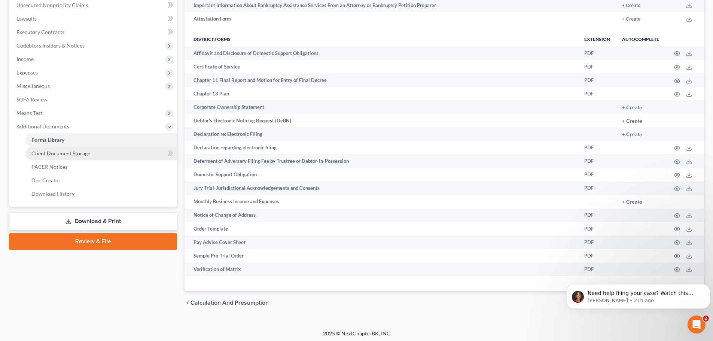
click at [54, 153] on span "Client Document Storage" at bounding box center [60, 153] width 59 height 6
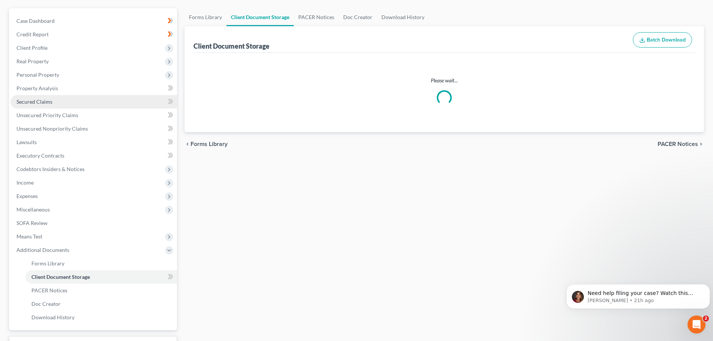
select select "6"
select select "0"
select select "3"
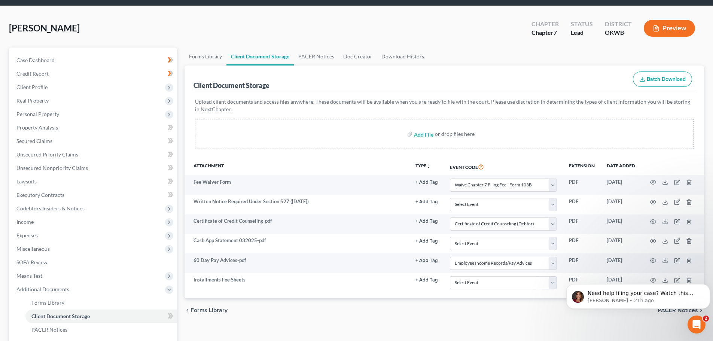
scroll to position [37, 0]
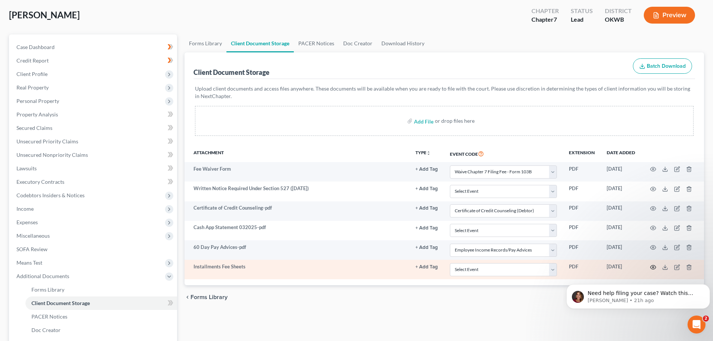
click at [654, 266] on circle "button" at bounding box center [652, 266] width 1 height 1
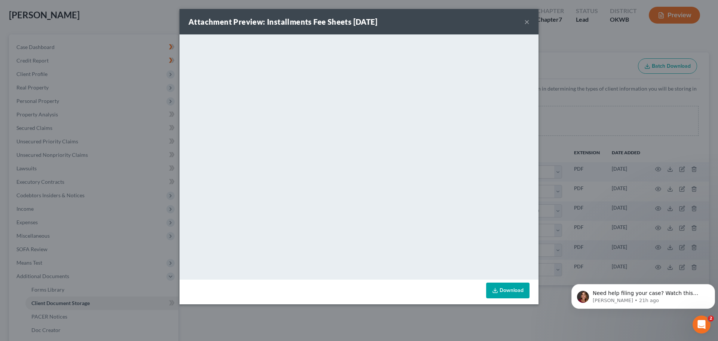
drag, startPoint x: 528, startPoint y: 21, endPoint x: 538, endPoint y: 28, distance: 11.9
click at [528, 21] on button "×" at bounding box center [527, 21] width 5 height 9
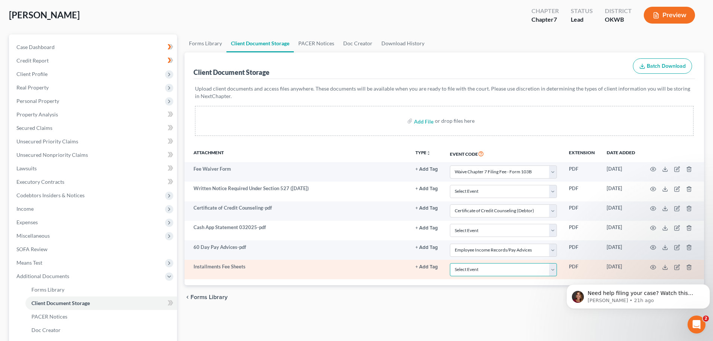
click at [553, 269] on select "Select Event Certificate of Credit Counseling (Debtor) Certificate of Credit Co…" at bounding box center [503, 269] width 107 height 13
select select "4"
click at [450, 263] on select "Select Event Certificate of Credit Counseling (Debtor) Certificate of Credit Co…" at bounding box center [503, 269] width 107 height 13
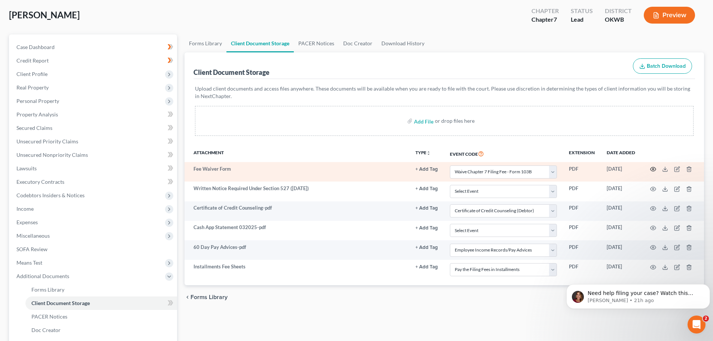
click at [653, 167] on icon "button" at bounding box center [653, 169] width 6 height 6
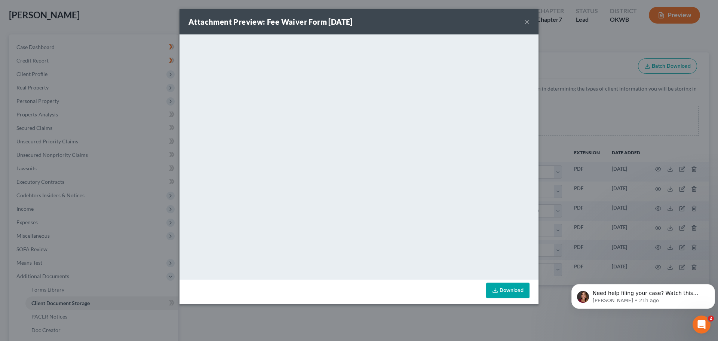
click at [525, 22] on button "×" at bounding box center [527, 21] width 5 height 9
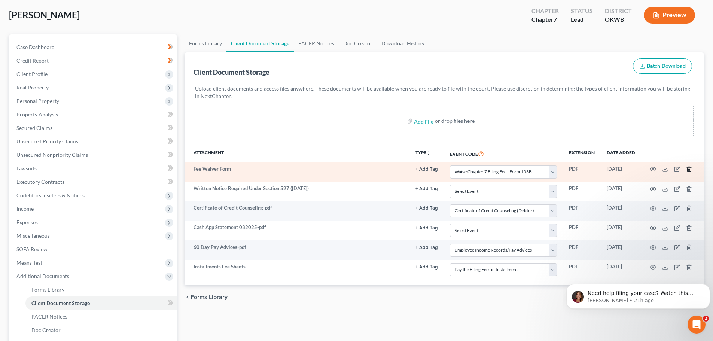
click at [690, 169] on icon "button" at bounding box center [689, 169] width 6 height 6
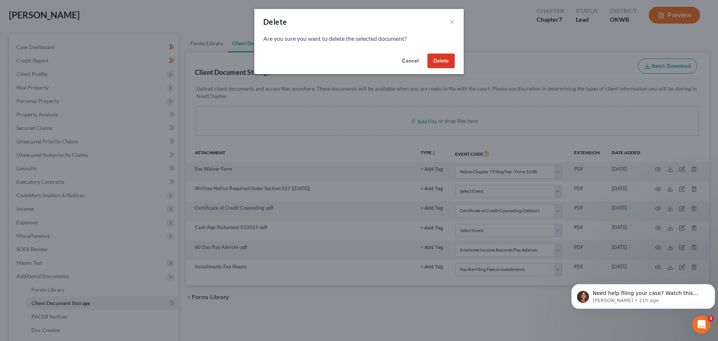
click at [441, 62] on button "Delete" at bounding box center [441, 61] width 27 height 15
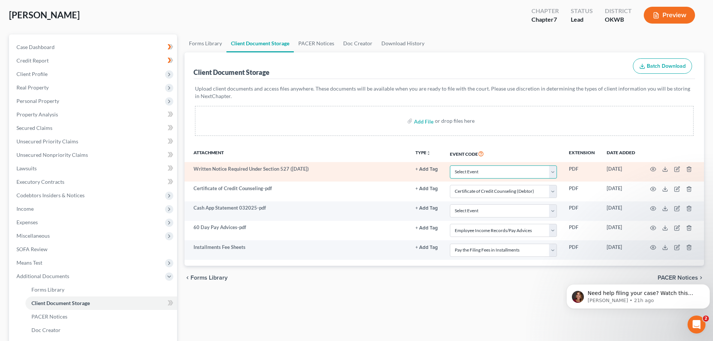
click at [551, 170] on select "Select Event Certificate of Credit Counseling (Debtor) Certificate of Credit Co…" at bounding box center [503, 171] width 107 height 13
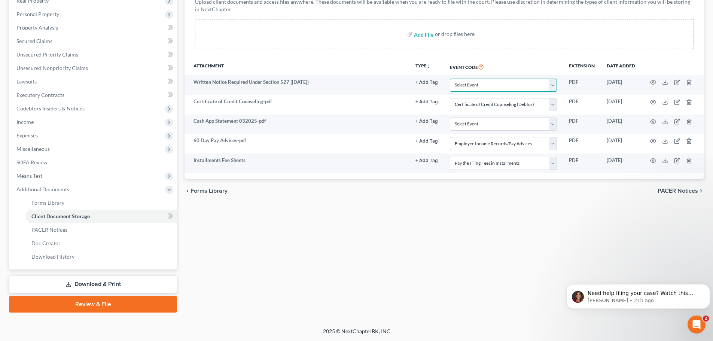
scroll to position [87, 0]
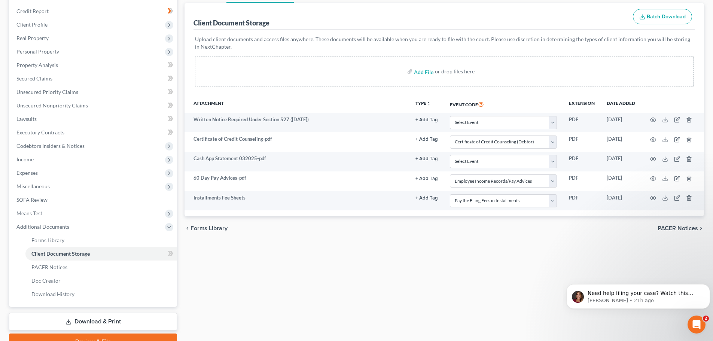
click at [444, 278] on div "Forms Library Client Document Storage PACER Notices Doc Creator Download Histor…" at bounding box center [444, 167] width 527 height 365
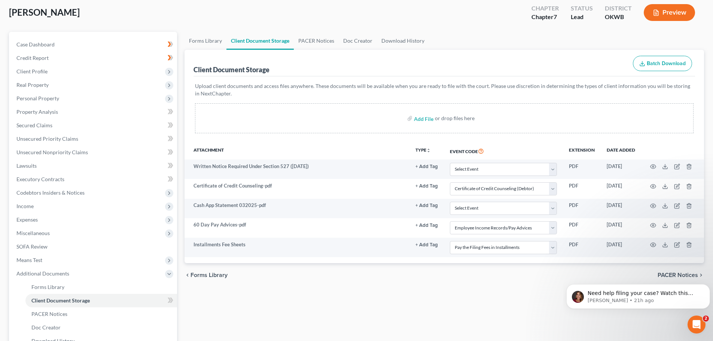
scroll to position [37, 0]
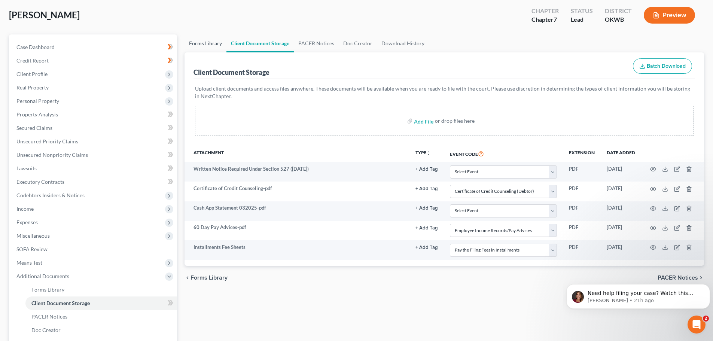
click at [202, 43] on link "Forms Library" at bounding box center [205, 43] width 42 height 18
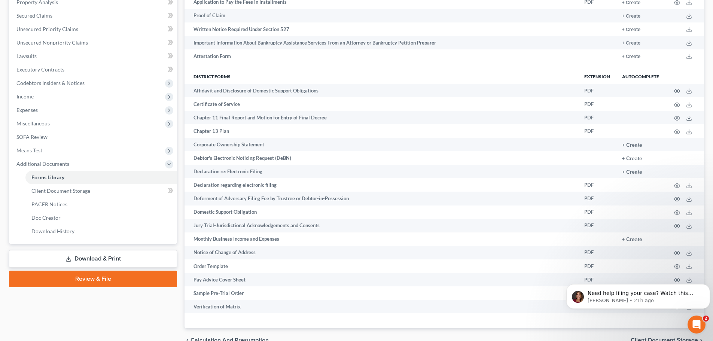
scroll to position [187, 0]
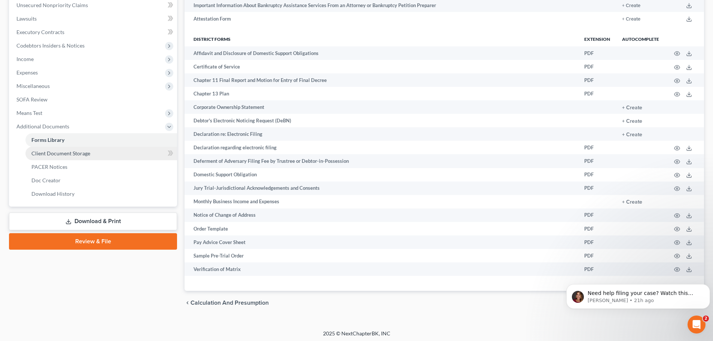
click at [62, 152] on span "Client Document Storage" at bounding box center [60, 153] width 59 height 6
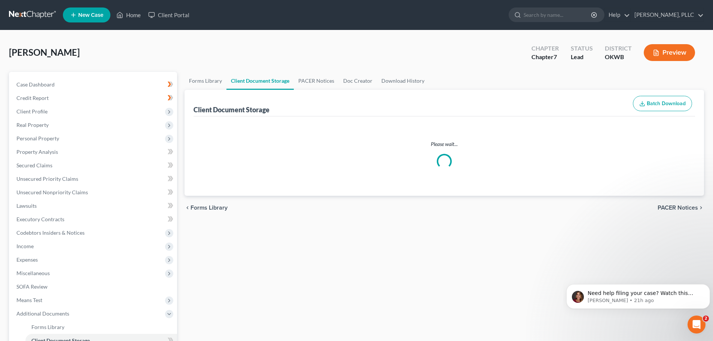
select select "0"
select select "3"
select select "4"
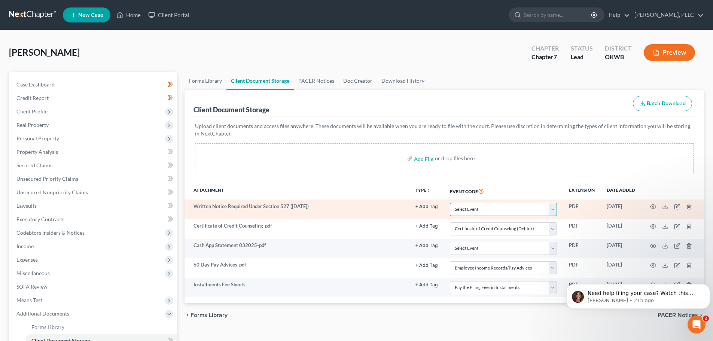
click at [553, 208] on select "Select Event Certificate of Credit Counseling (Debtor) Certificate of Credit Co…" at bounding box center [503, 209] width 107 height 13
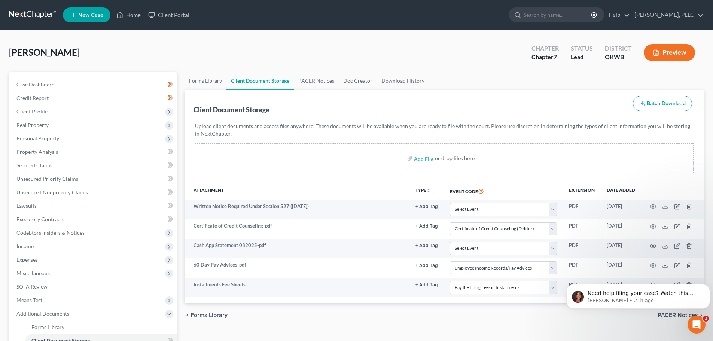
click at [420, 310] on div "chevron_left Forms Library PACER Notices chevron_right" at bounding box center [443, 315] width 519 height 24
click at [696, 322] on icon "Open Intercom Messenger" at bounding box center [696, 324] width 5 height 6
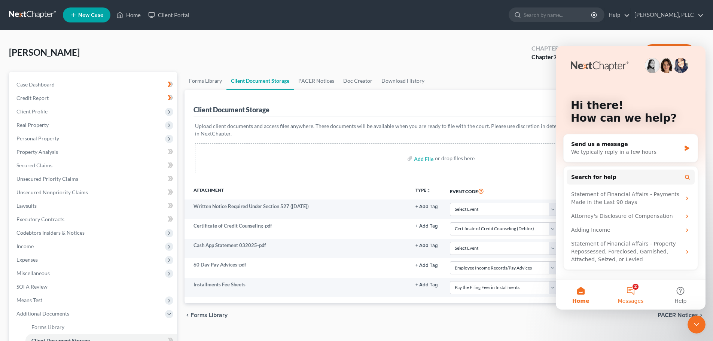
click at [628, 288] on button "2 Messages" at bounding box center [630, 294] width 50 height 30
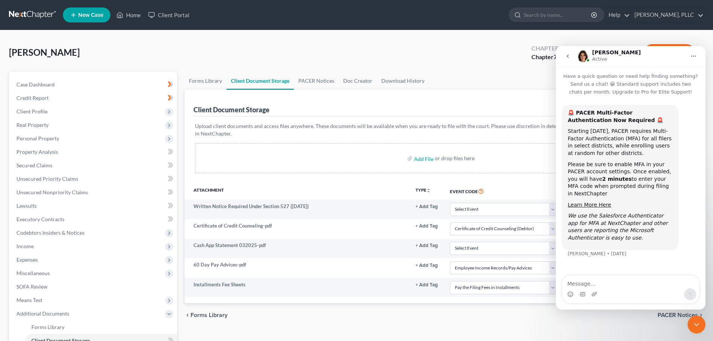
click at [568, 55] on icon "go back" at bounding box center [567, 56] width 2 height 4
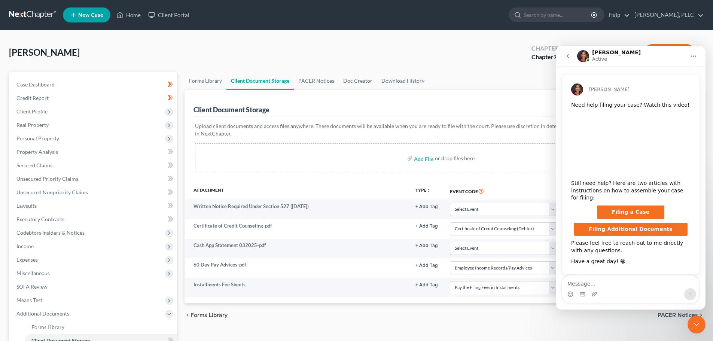
scroll to position [38, 0]
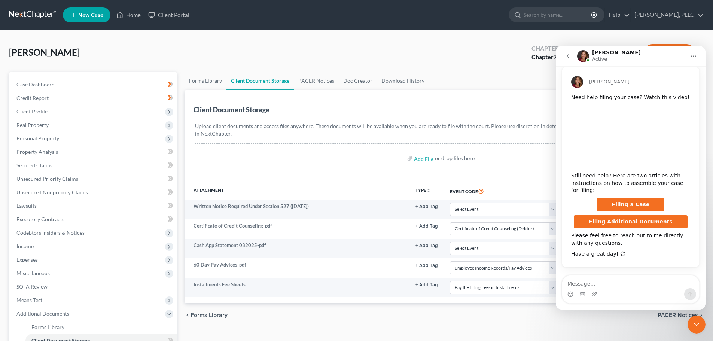
click at [699, 327] on icon "Close Intercom Messenger" at bounding box center [696, 324] width 9 height 9
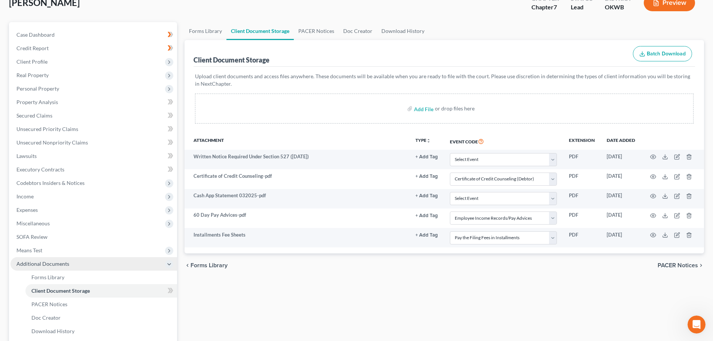
scroll to position [124, 0]
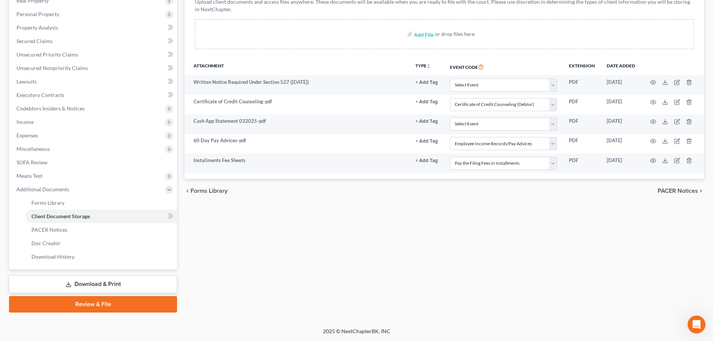
click at [92, 283] on link "Download & Print" at bounding box center [93, 284] width 168 height 18
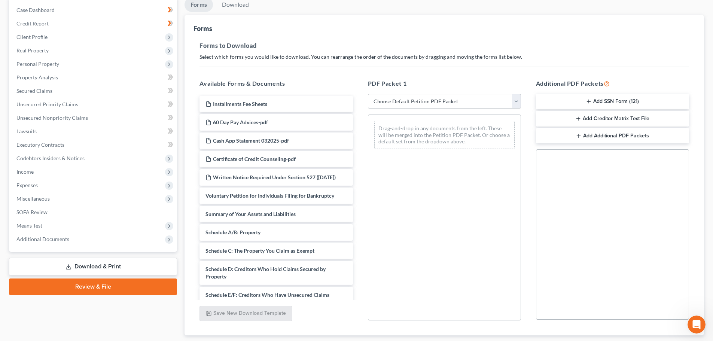
scroll to position [75, 0]
click at [600, 98] on button "Add SSN Form (121)" at bounding box center [612, 102] width 153 height 16
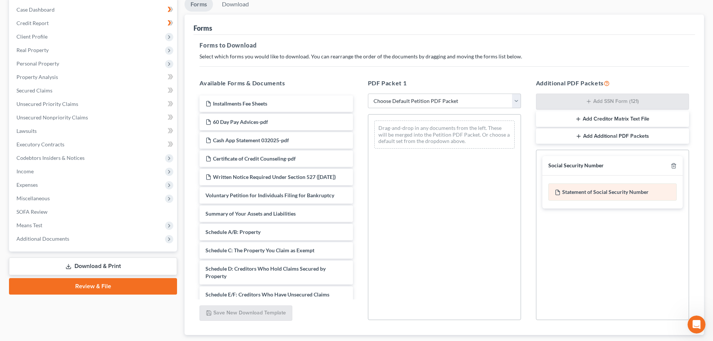
click at [592, 192] on div "Statement of Social Security Number" at bounding box center [612, 191] width 128 height 17
click at [575, 190] on div "Statement of Social Security Number" at bounding box center [612, 191] width 128 height 17
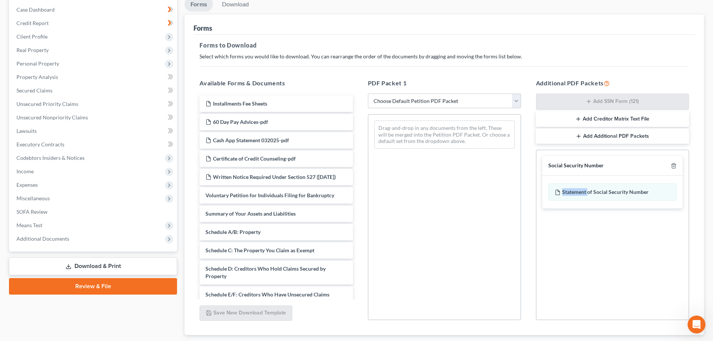
click at [582, 212] on div "Social Security Number Statement of Social Security Number Creditor Matrix Text…" at bounding box center [612, 182] width 152 height 64
click at [595, 267] on div "Social Security Number Statement of Social Security Number Creditor Matrix Text…" at bounding box center [612, 235] width 153 height 170
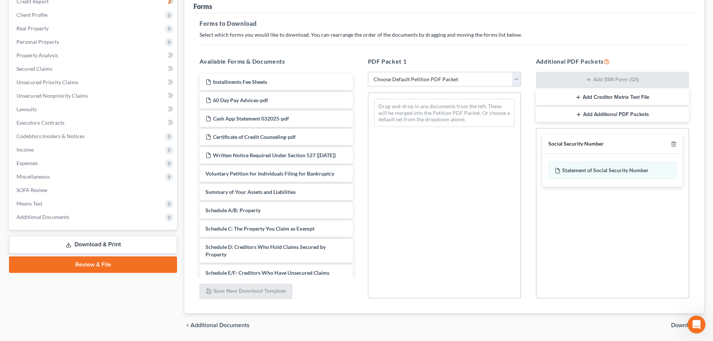
scroll to position [121, 0]
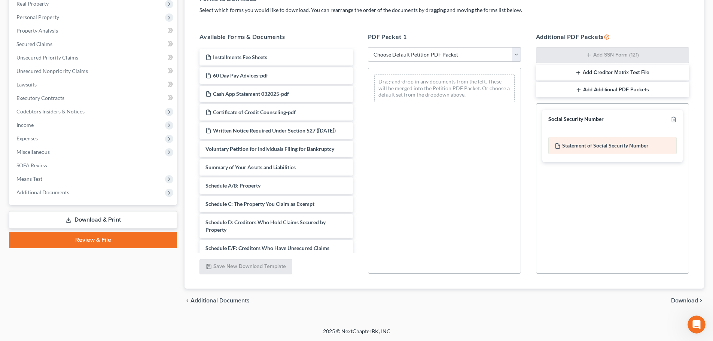
click at [628, 146] on div "Statement of Social Security Number" at bounding box center [612, 145] width 128 height 17
click at [644, 144] on div "Statement of Social Security Number" at bounding box center [612, 145] width 128 height 17
click at [571, 147] on div "Statement of Social Security Number" at bounding box center [612, 145] width 128 height 17
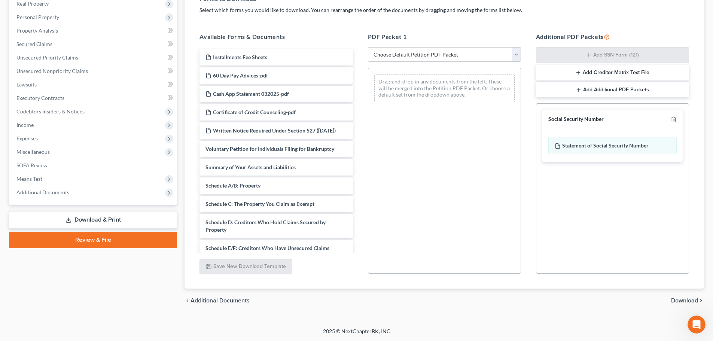
click at [614, 111] on div "Social Security Number" at bounding box center [612, 119] width 140 height 19
click at [594, 119] on div "Social Security Number" at bounding box center [575, 119] width 55 height 7
click at [673, 119] on icon "button" at bounding box center [673, 119] width 6 height 6
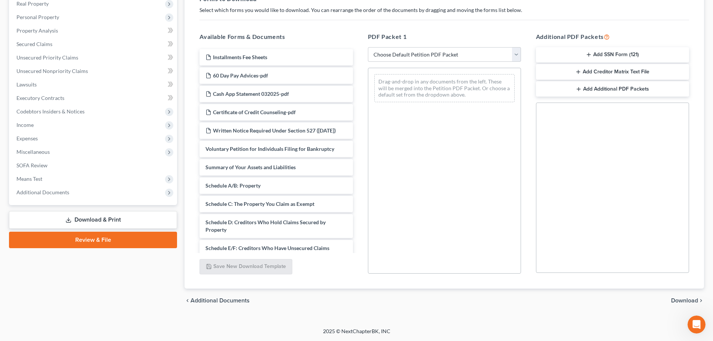
click at [588, 52] on icon "button" at bounding box center [589, 55] width 6 height 6
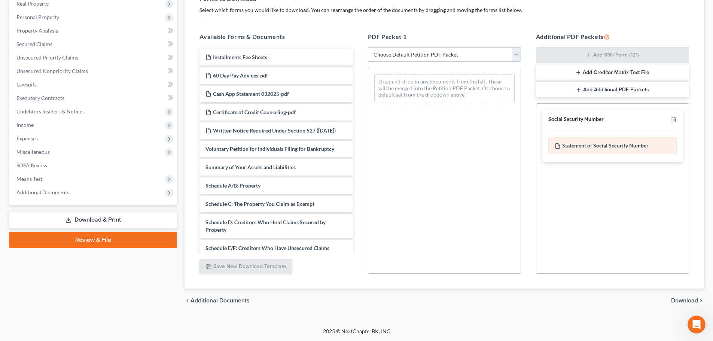
click at [556, 144] on icon at bounding box center [557, 146] width 6 height 6
click at [557, 146] on icon at bounding box center [557, 146] width 6 height 6
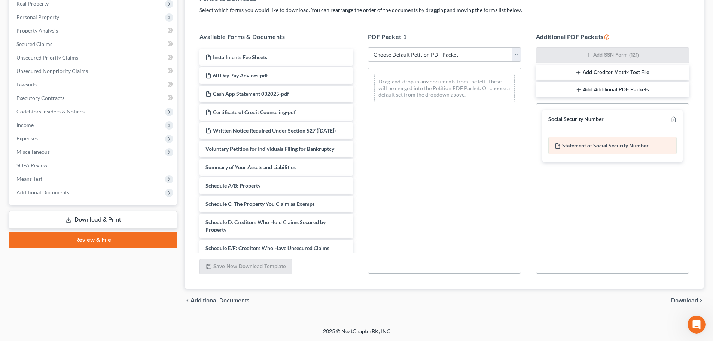
click at [557, 146] on icon at bounding box center [557, 146] width 6 height 6
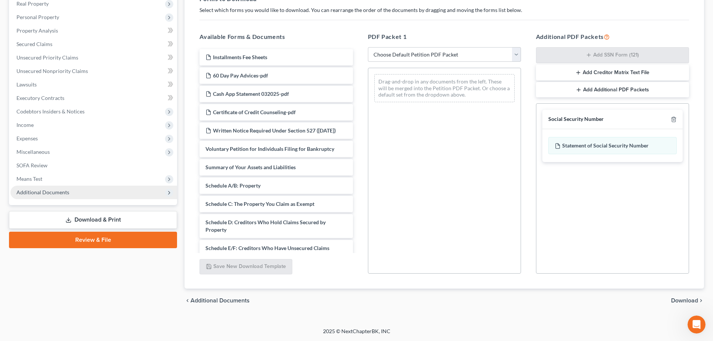
click at [38, 192] on span "Additional Documents" at bounding box center [42, 192] width 53 height 6
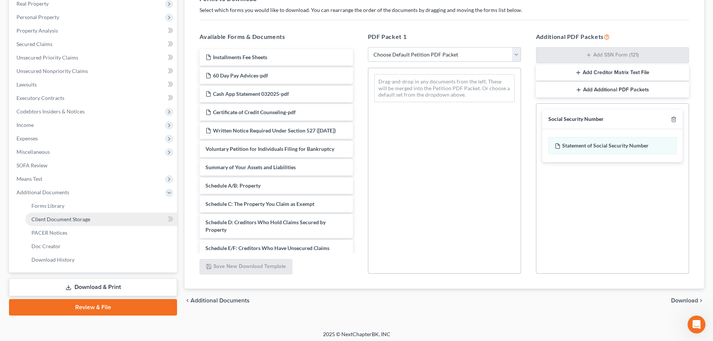
click at [62, 219] on span "Client Document Storage" at bounding box center [60, 219] width 59 height 6
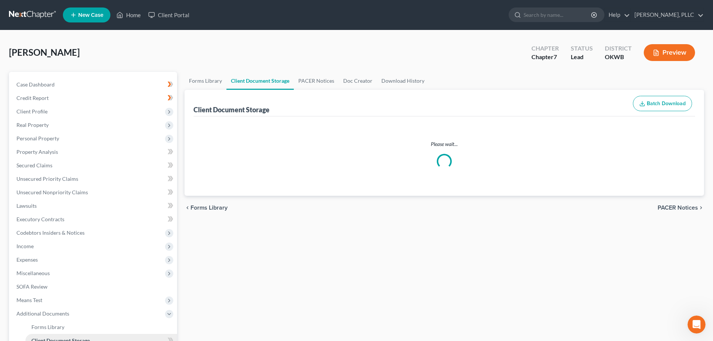
select select "0"
select select "3"
select select "4"
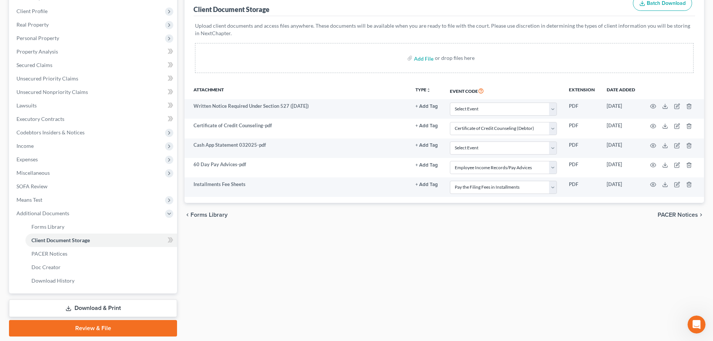
scroll to position [124, 0]
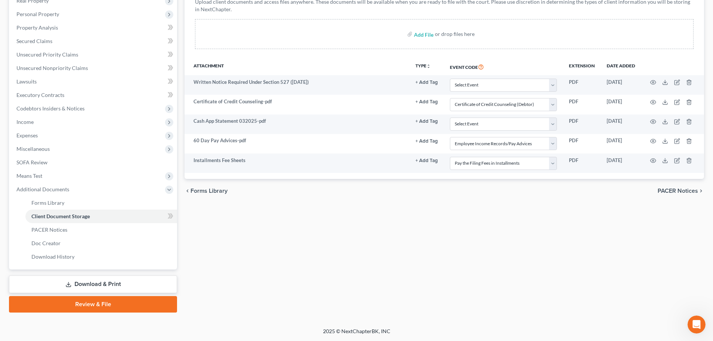
click at [95, 283] on link "Download & Print" at bounding box center [93, 284] width 168 height 18
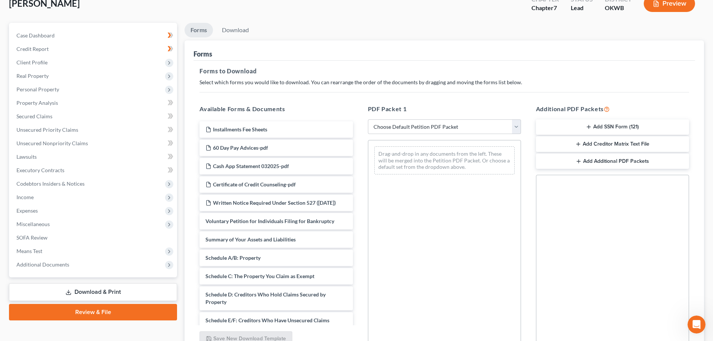
scroll to position [121, 0]
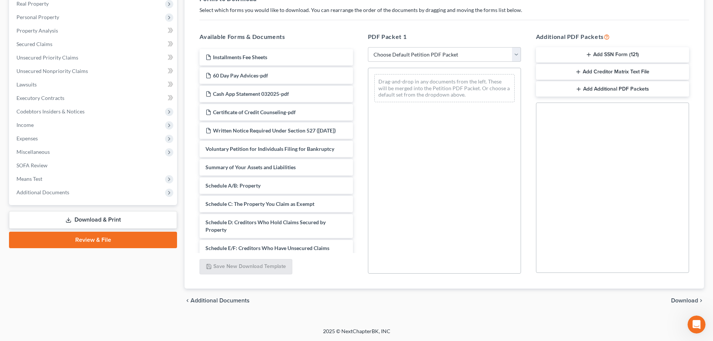
click at [85, 236] on link "Review & File" at bounding box center [93, 240] width 168 height 16
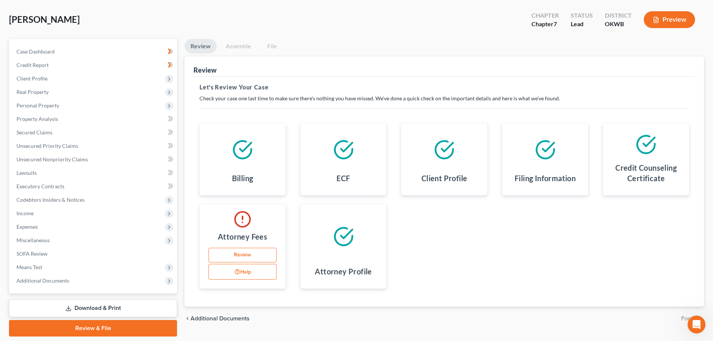
scroll to position [57, 0]
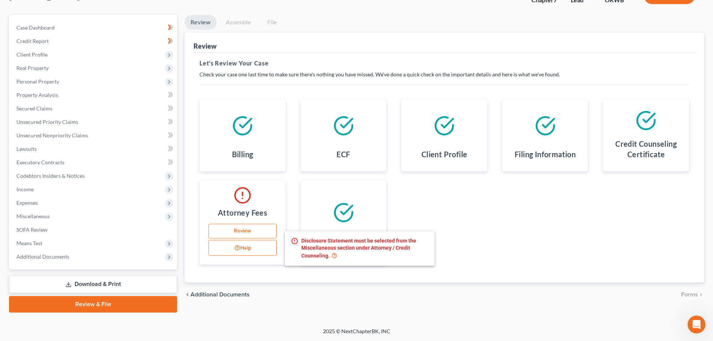
click at [242, 246] on button "Help" at bounding box center [242, 248] width 68 height 16
click at [35, 25] on span "Case Dashboard" at bounding box center [35, 27] width 38 height 6
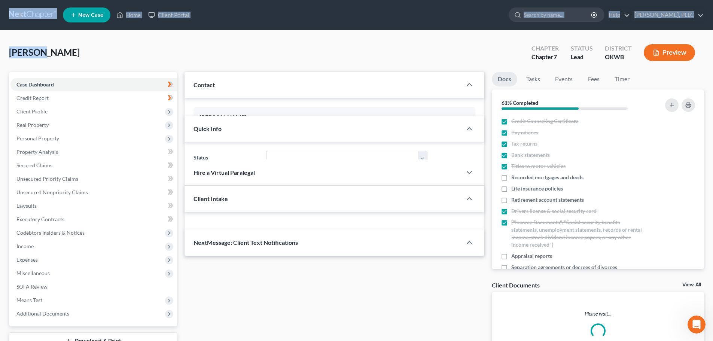
click at [37, 28] on div "Home New Case Client Portal [PERSON_NAME], PLLC [PERSON_NAME][EMAIL_ADDRESS][DO…" at bounding box center [356, 199] width 713 height 398
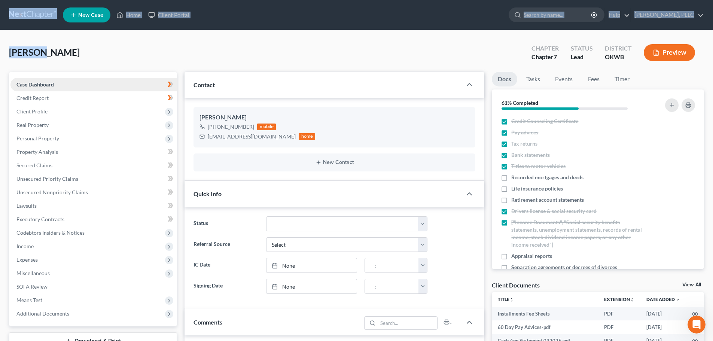
click at [32, 83] on span "Case Dashboard" at bounding box center [34, 84] width 37 height 6
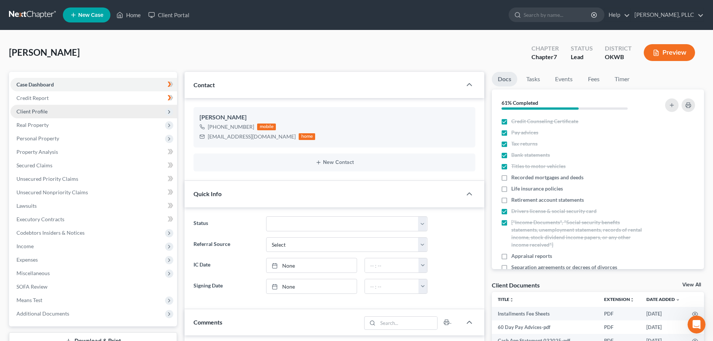
click at [34, 109] on span "Client Profile" at bounding box center [31, 111] width 31 height 6
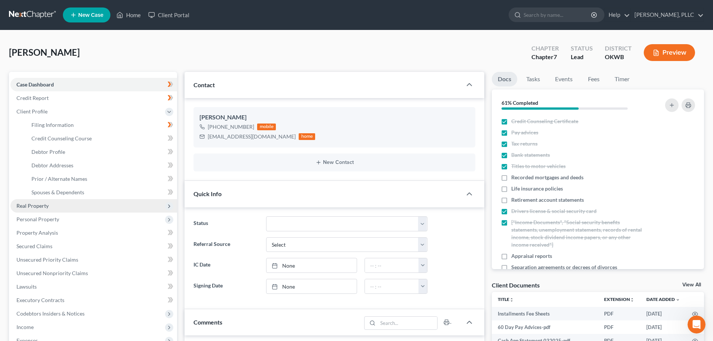
click at [30, 204] on span "Real Property" at bounding box center [32, 205] width 32 height 6
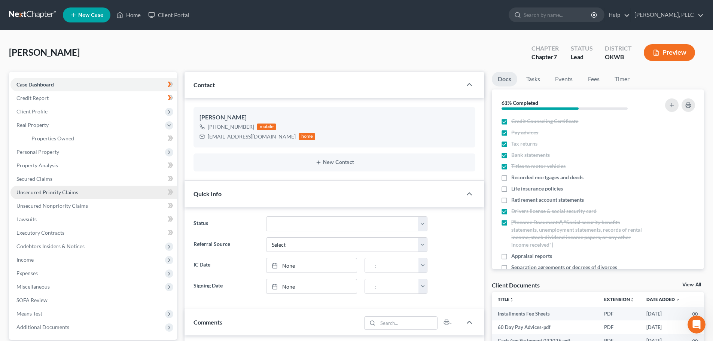
scroll to position [37, 0]
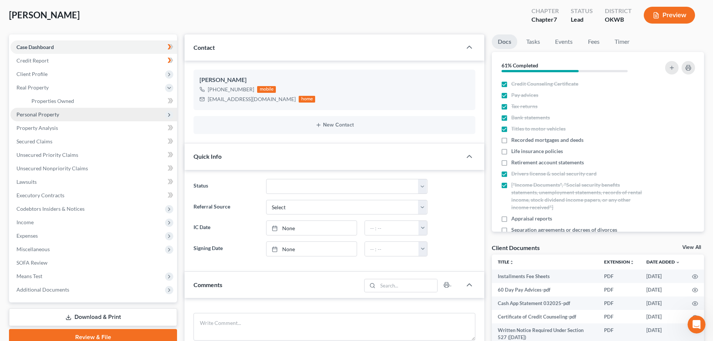
click at [42, 115] on span "Personal Property" at bounding box center [37, 114] width 43 height 6
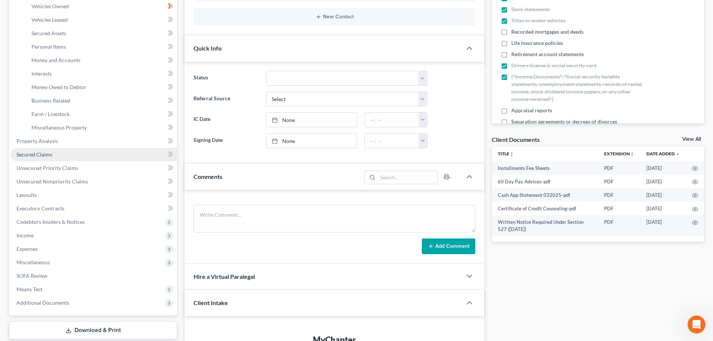
scroll to position [150, 0]
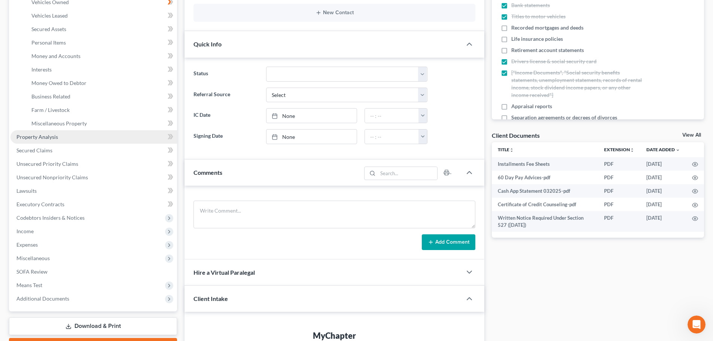
click at [41, 135] on span "Property Analysis" at bounding box center [37, 137] width 42 height 6
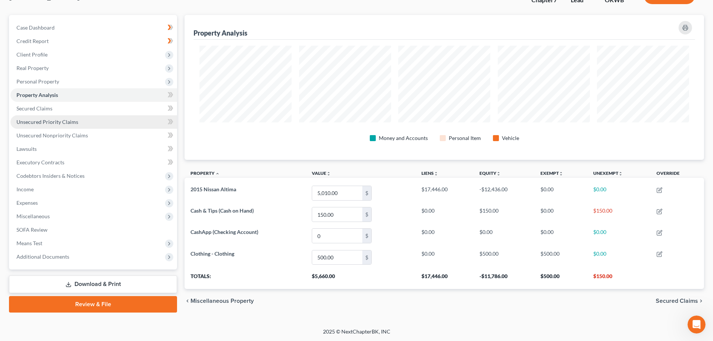
scroll to position [57, 0]
click at [30, 107] on span "Secured Claims" at bounding box center [34, 108] width 36 height 6
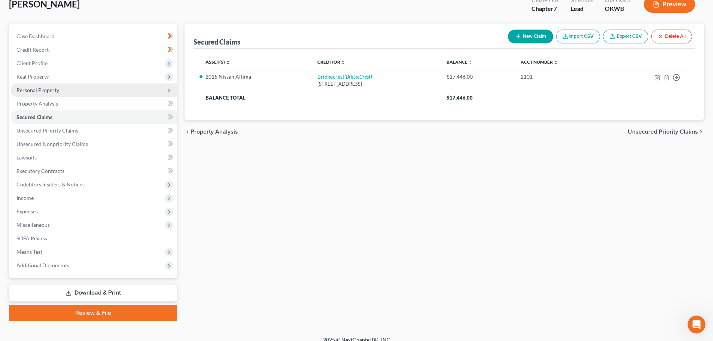
scroll to position [57, 0]
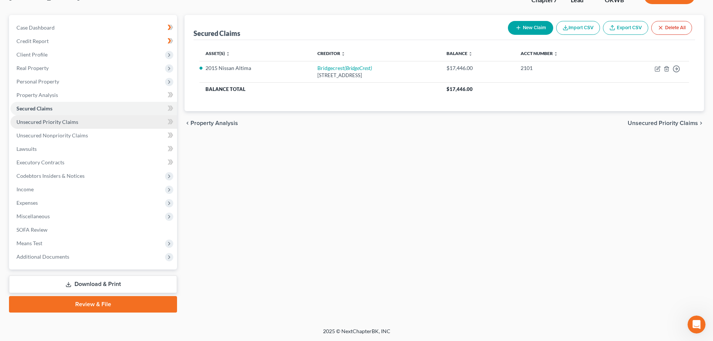
click at [52, 120] on span "Unsecured Priority Claims" at bounding box center [47, 122] width 62 height 6
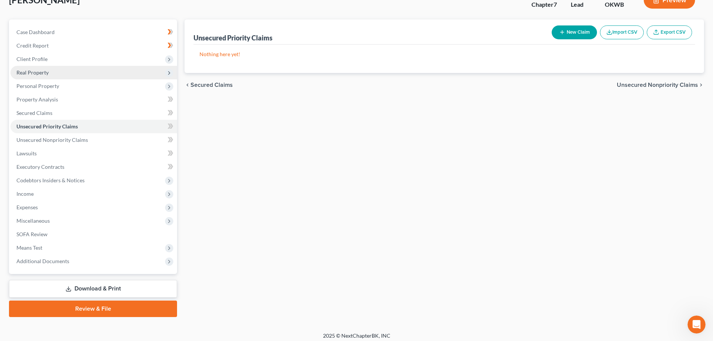
scroll to position [57, 0]
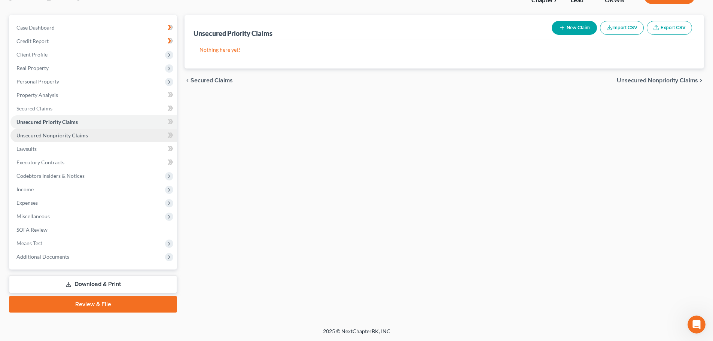
click at [48, 135] on span "Unsecured Nonpriority Claims" at bounding box center [51, 135] width 71 height 6
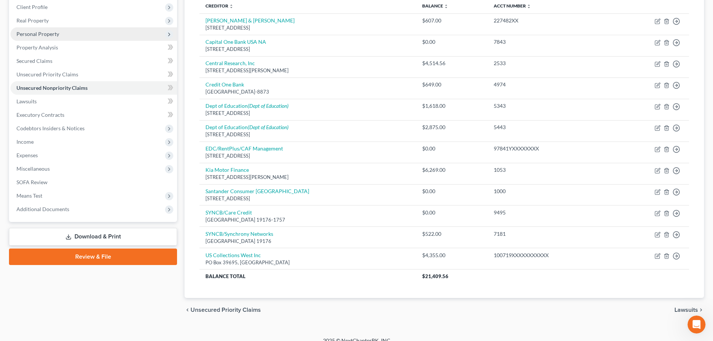
scroll to position [114, 0]
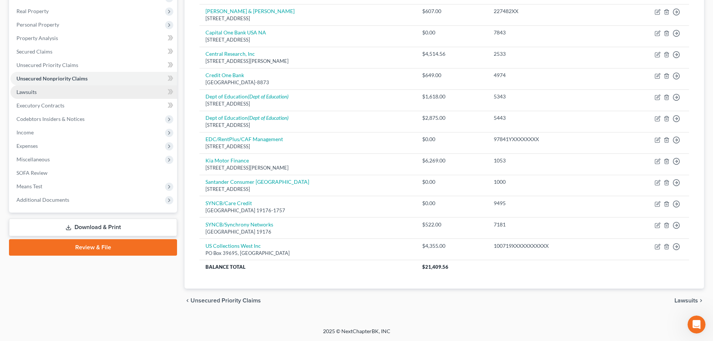
click at [27, 91] on span "Lawsuits" at bounding box center [26, 92] width 20 height 6
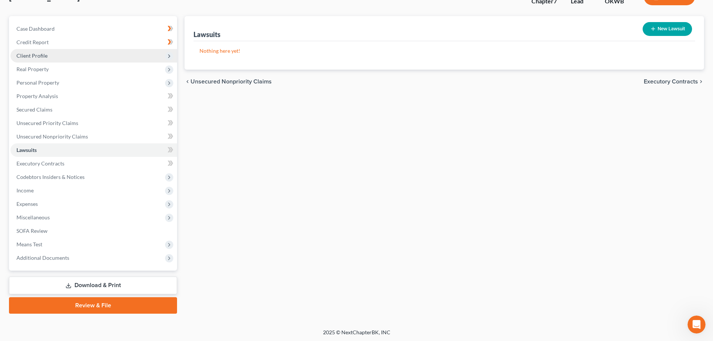
scroll to position [57, 0]
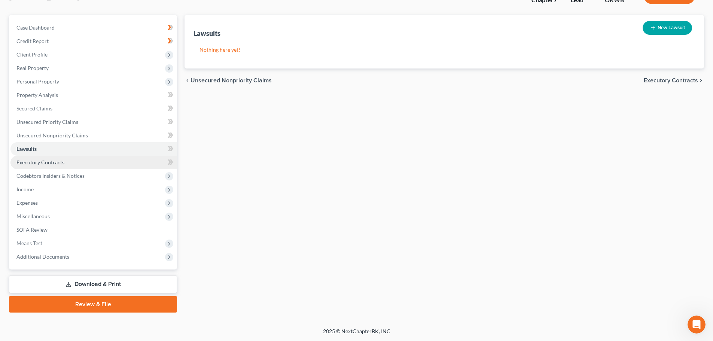
click at [36, 162] on span "Executory Contracts" at bounding box center [40, 162] width 48 height 6
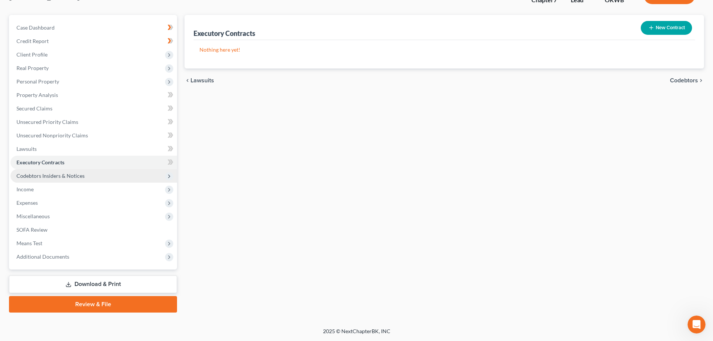
click at [46, 173] on span "Codebtors Insiders & Notices" at bounding box center [50, 175] width 68 height 6
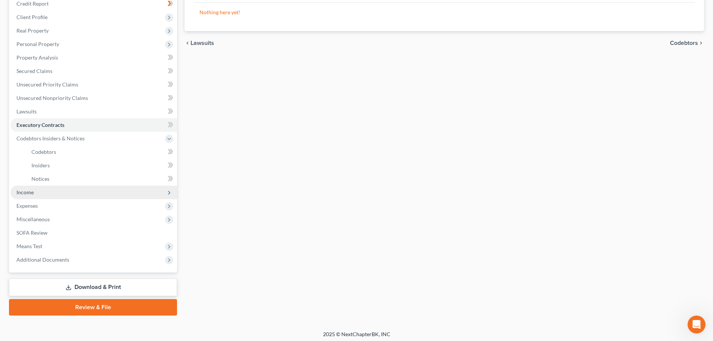
click at [28, 192] on span "Income" at bounding box center [24, 192] width 17 height 6
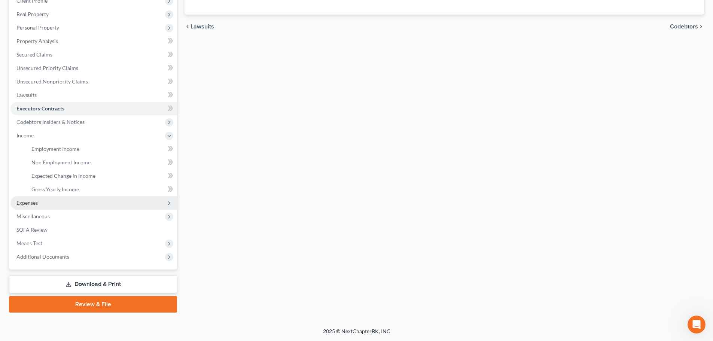
click at [27, 203] on span "Expenses" at bounding box center [26, 202] width 21 height 6
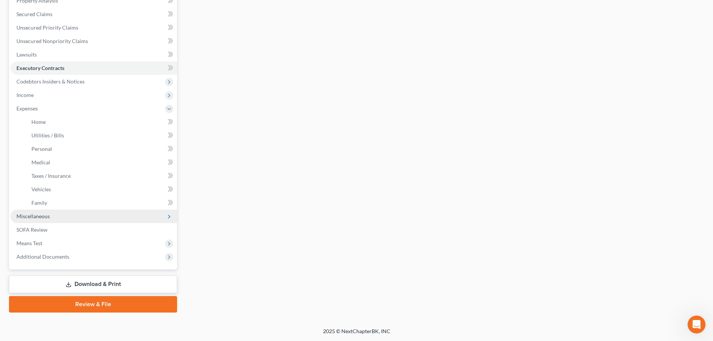
click at [36, 216] on span "Miscellaneous" at bounding box center [32, 216] width 33 height 6
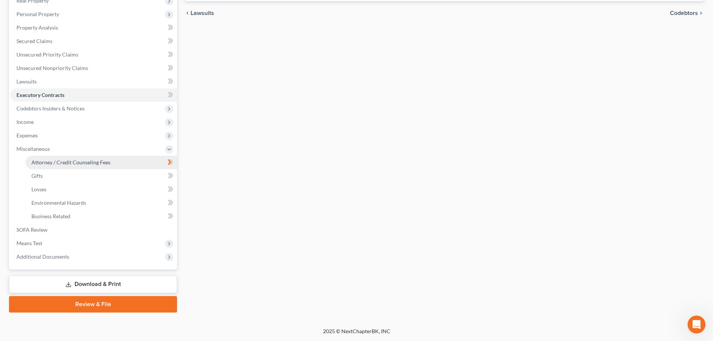
click at [51, 161] on span "Attorney / Credit Counseling Fees" at bounding box center [70, 162] width 79 height 6
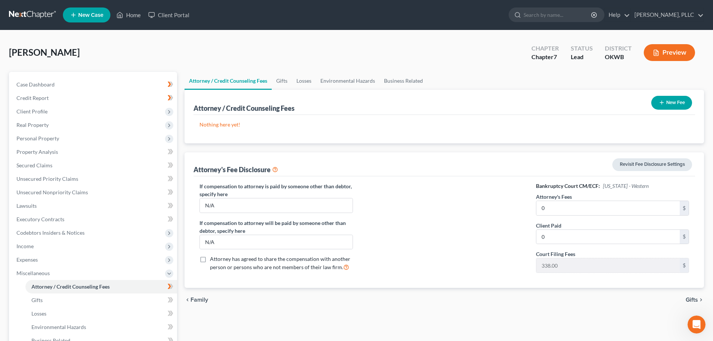
click at [641, 163] on link "Revisit Fee Disclosure Settings" at bounding box center [652, 164] width 80 height 13
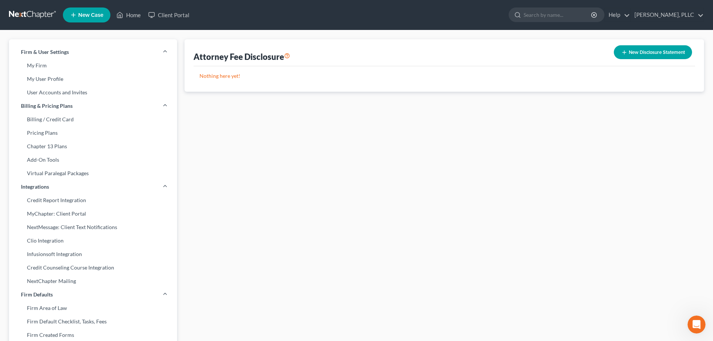
click at [644, 51] on button "New Disclosure Statement" at bounding box center [653, 52] width 78 height 14
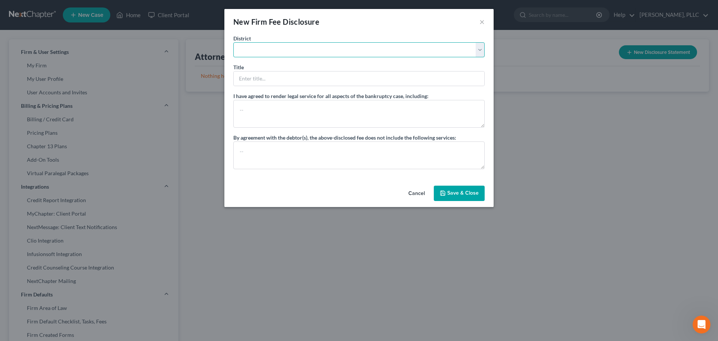
click at [479, 50] on select "[US_STATE] - [GEOGRAPHIC_DATA] [US_STATE] - [GEOGRAPHIC_DATA][US_STATE] - South…" at bounding box center [358, 49] width 251 height 15
click at [233, 42] on select "[US_STATE] - [GEOGRAPHIC_DATA] [US_STATE] - [GEOGRAPHIC_DATA][US_STATE] - South…" at bounding box center [358, 49] width 251 height 15
click at [257, 82] on input "text" at bounding box center [359, 78] width 251 height 14
click at [257, 77] on input "text" at bounding box center [359, 78] width 251 height 14
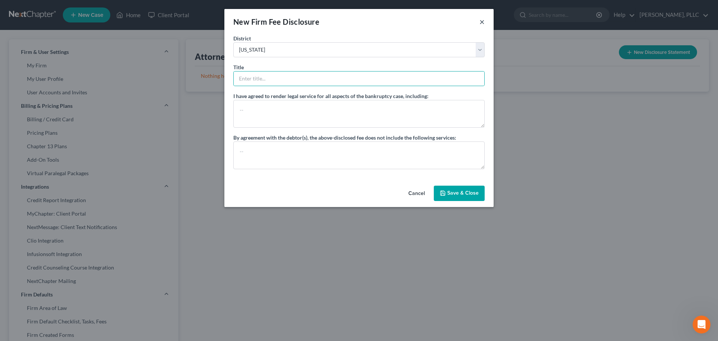
click at [481, 21] on button "×" at bounding box center [482, 21] width 5 height 9
select select "?"
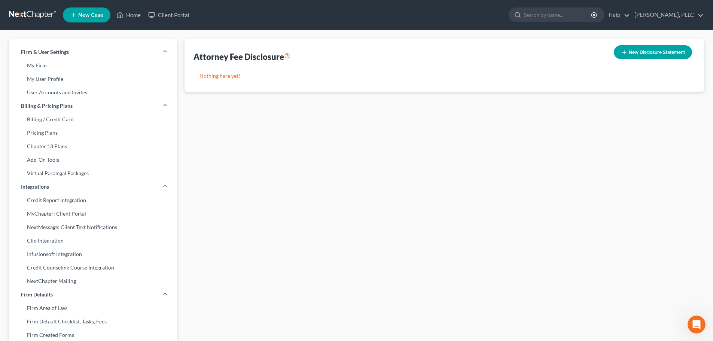
click at [289, 53] on icon at bounding box center [287, 55] width 6 height 7
